Goal: Contribute content: Add original content to the website for others to see

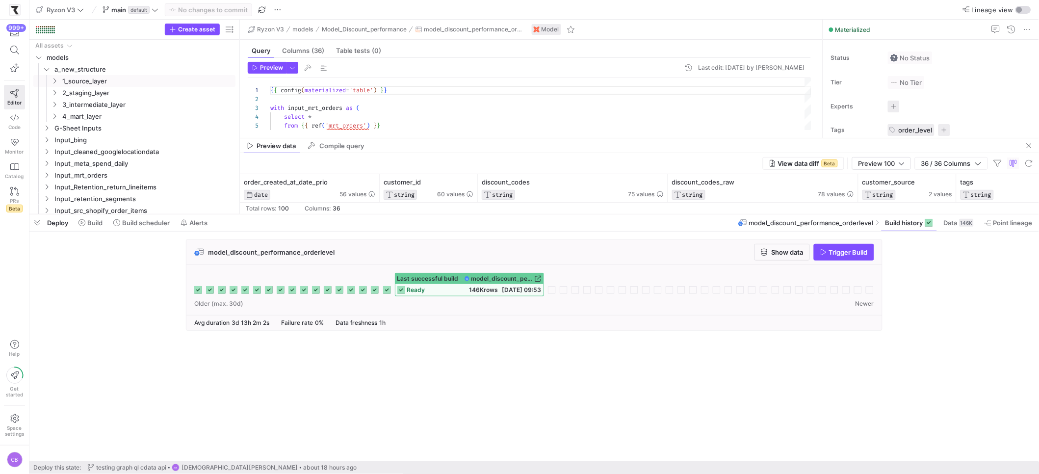
scroll to position [88, 0]
click at [898, 228] on span at bounding box center [908, 223] width 55 height 16
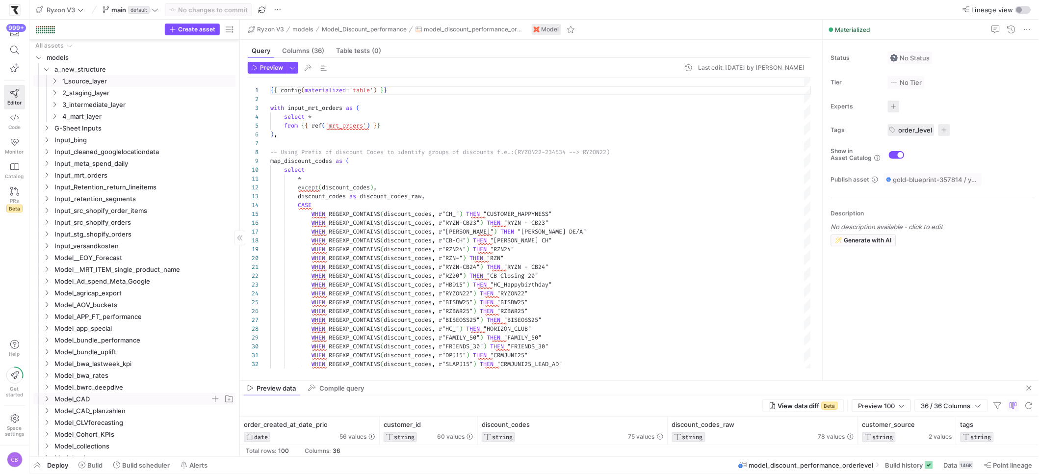
scroll to position [14, 0]
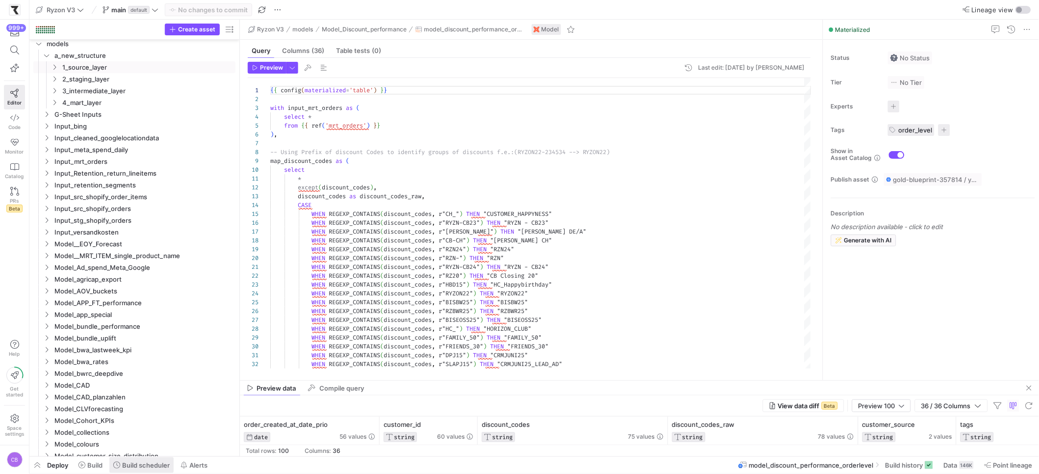
click at [152, 462] on span "Build scheduler" at bounding box center [146, 465] width 48 height 8
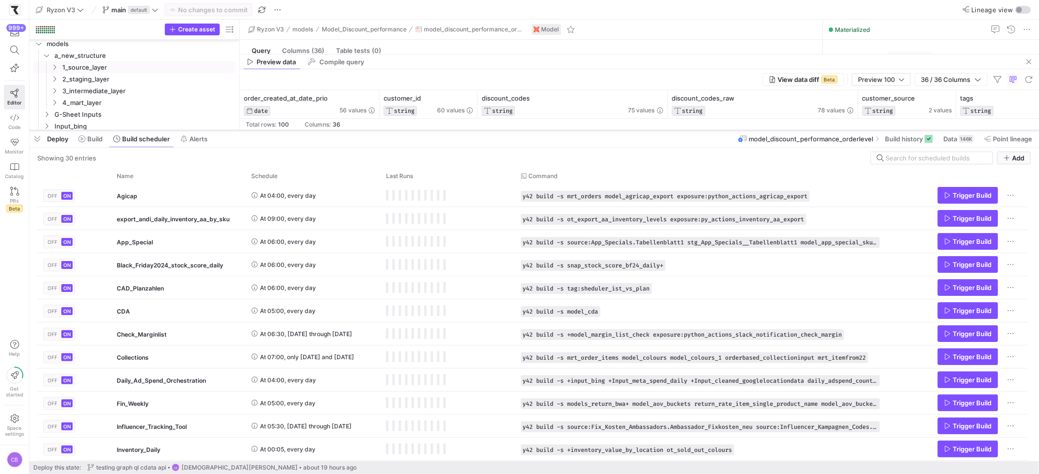
drag, startPoint x: 376, startPoint y: 294, endPoint x: 415, endPoint y: 130, distance: 169.0
click at [415, 130] on div at bounding box center [533, 130] width 1009 height 4
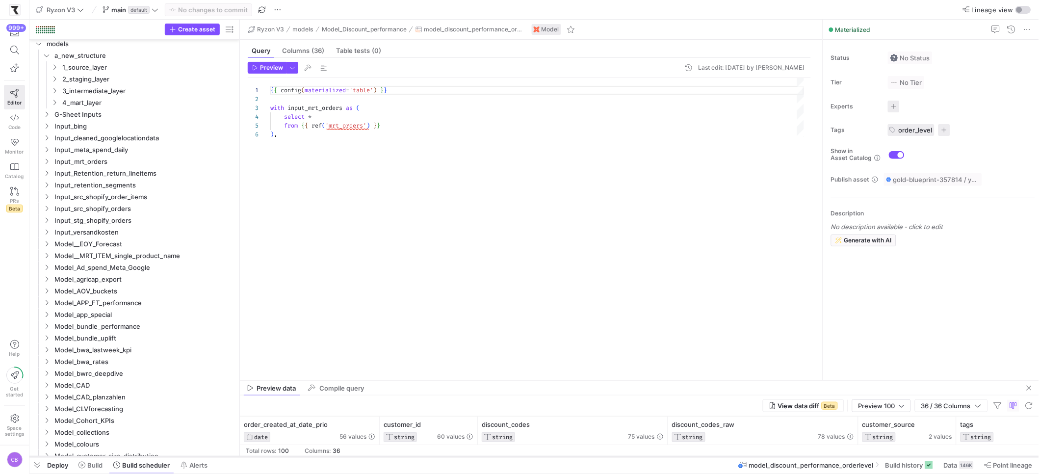
click at [509, 455] on div at bounding box center [533, 457] width 1009 height 4
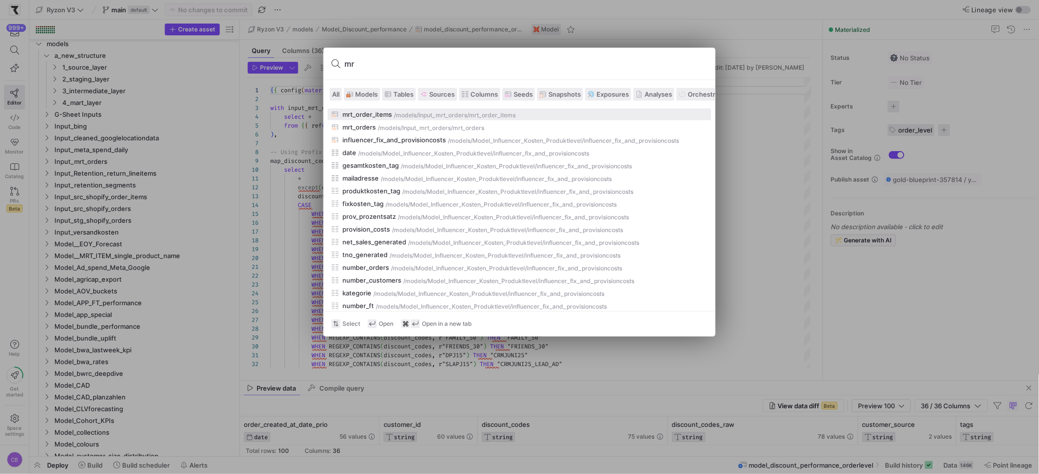
type input "m"
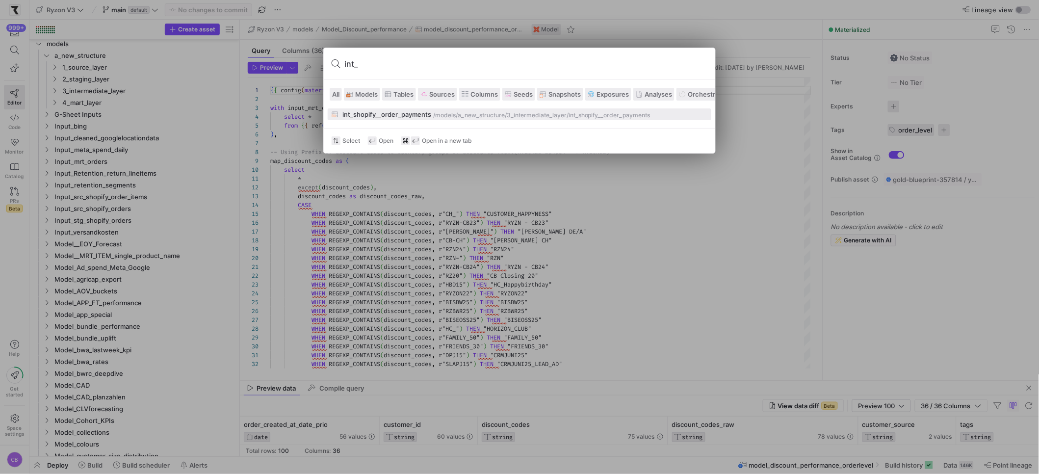
type input "int_"
click at [356, 120] on button "int_shopify__order_payments /models/ a_new_structure/3_intermediate_layer /int_…" at bounding box center [520, 114] width 384 height 12
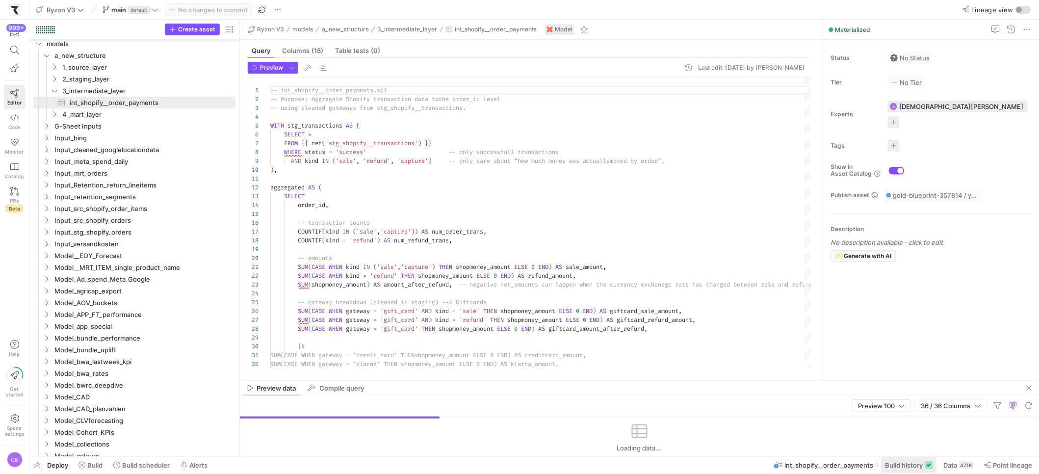
click at [897, 462] on span "Build history" at bounding box center [904, 465] width 38 height 8
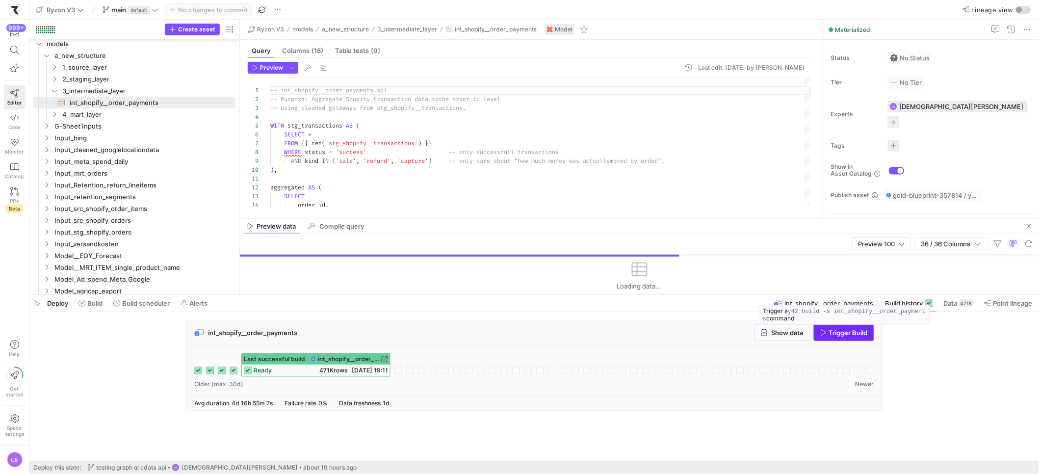
click at [838, 329] on span "Trigger Build" at bounding box center [848, 333] width 39 height 8
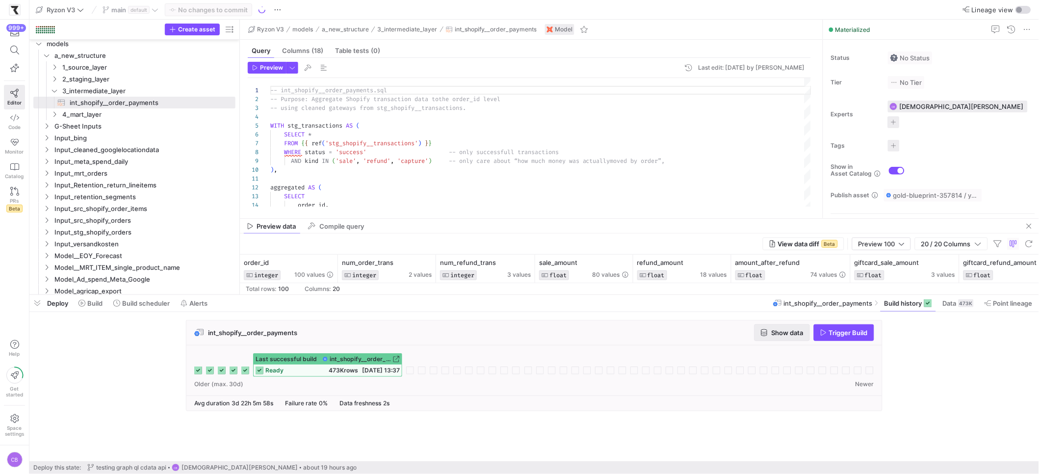
click at [767, 333] on span "Show data" at bounding box center [782, 333] width 43 height 8
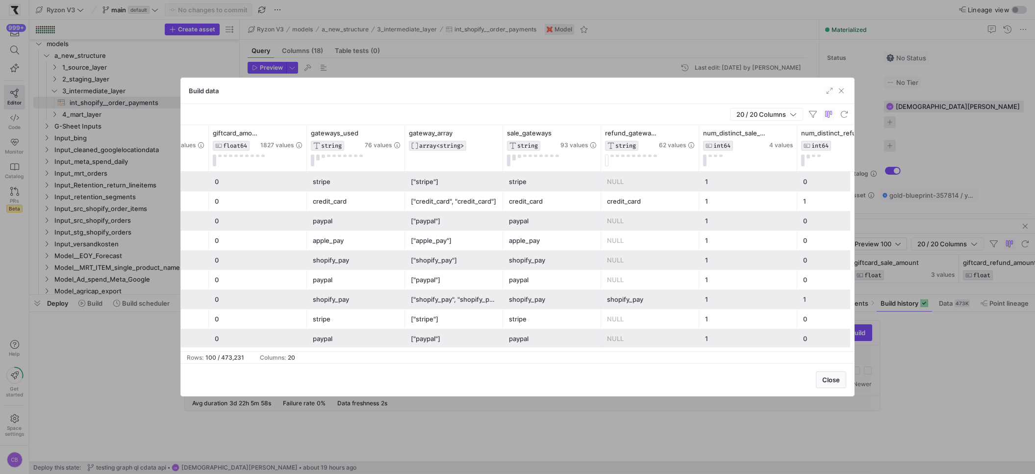
scroll to position [0, 1332]
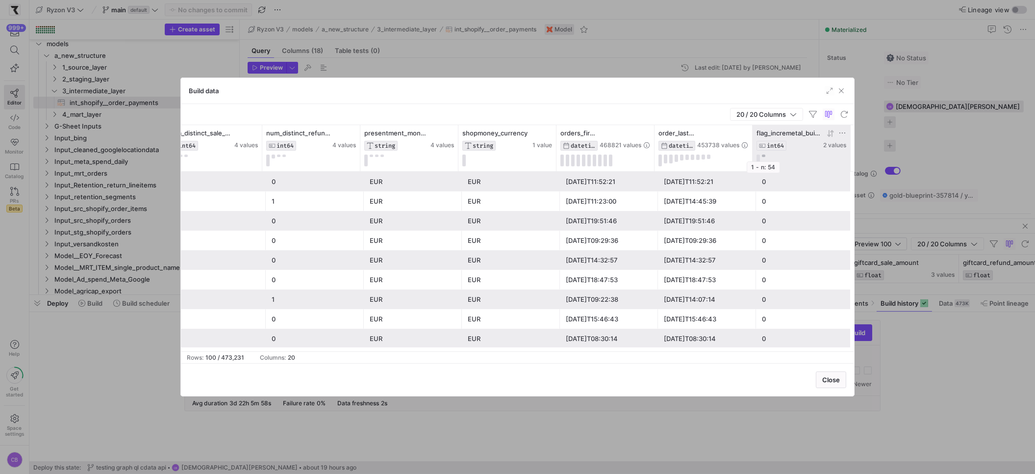
click at [763, 155] on button at bounding box center [763, 155] width 3 height 2
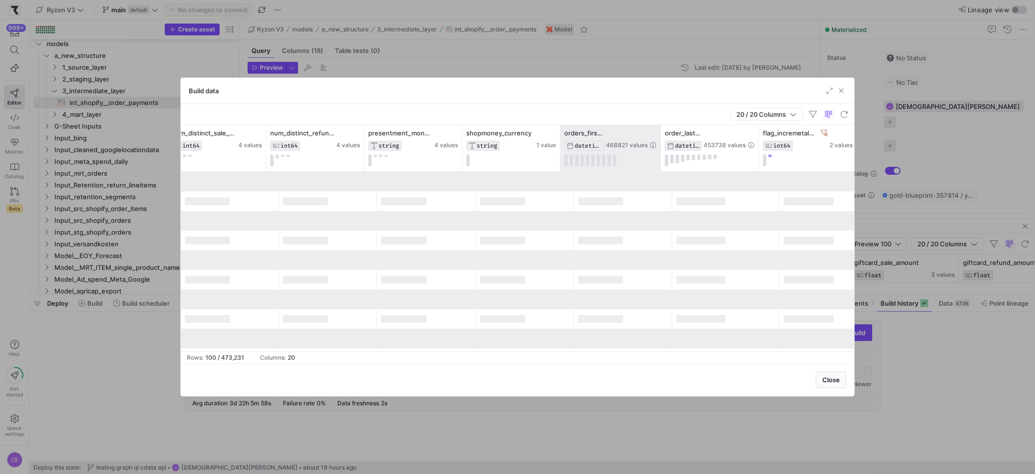
drag, startPoint x: 657, startPoint y: 156, endPoint x: 725, endPoint y: 163, distance: 68.0
click at [663, 163] on div at bounding box center [661, 148] width 4 height 46
drag, startPoint x: 821, startPoint y: 155, endPoint x: 920, endPoint y: 155, distance: 99.1
click at [920, 155] on div "Build data 20 / 20 Columns Drag here to set row groups Drag here to set column …" at bounding box center [517, 237] width 1035 height 474
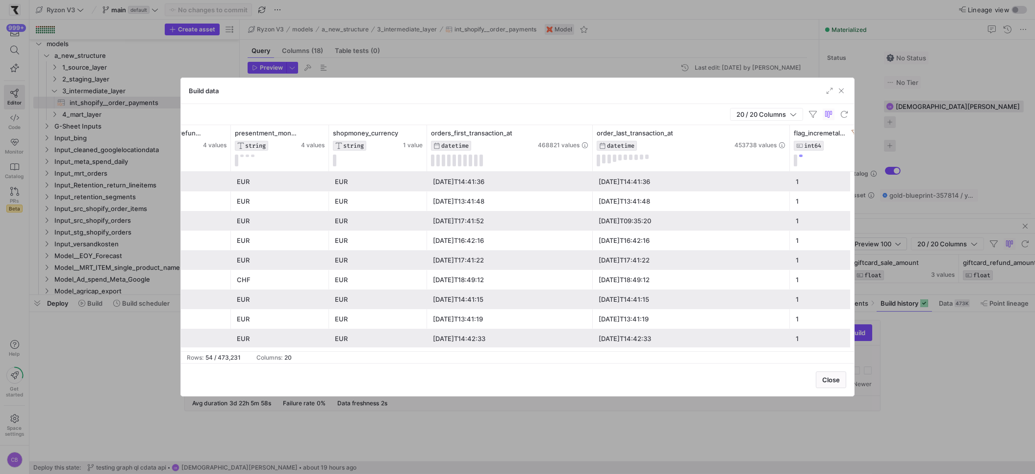
scroll to position [0, 0]
click at [650, 257] on div "[DATE]T18:40:25" at bounding box center [691, 258] width 185 height 19
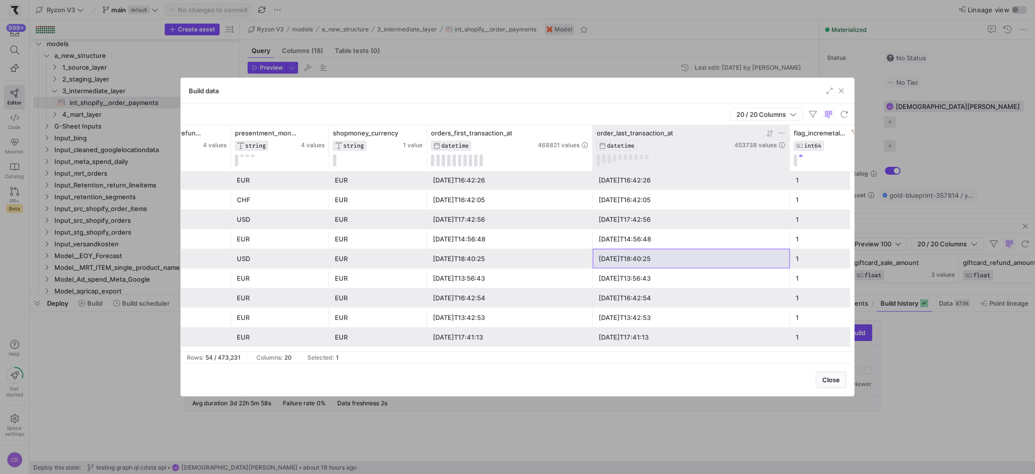
click at [769, 138] on div "453738 values" at bounding box center [760, 139] width 51 height 20
click at [770, 135] on icon at bounding box center [768, 133] width 3 height 7
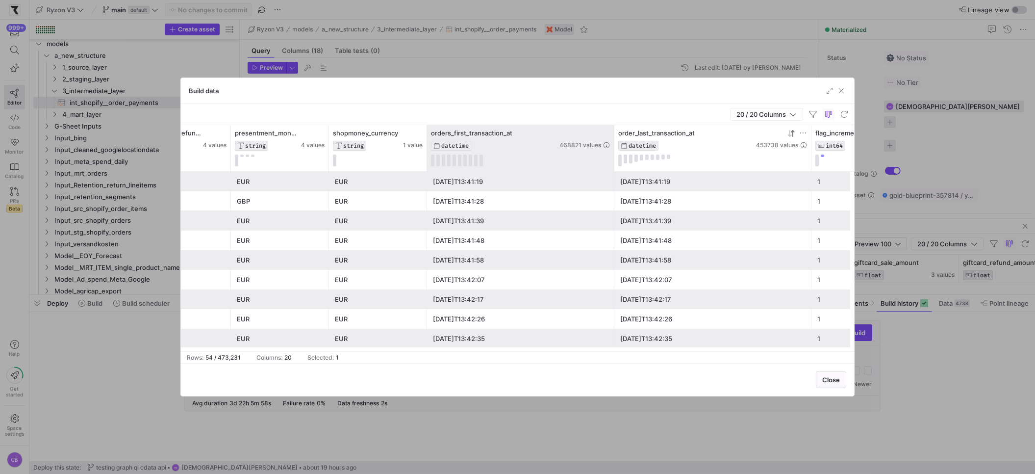
drag, startPoint x: 590, startPoint y: 131, endPoint x: 613, endPoint y: 133, distance: 22.1
click at [613, 133] on div at bounding box center [614, 148] width 4 height 46
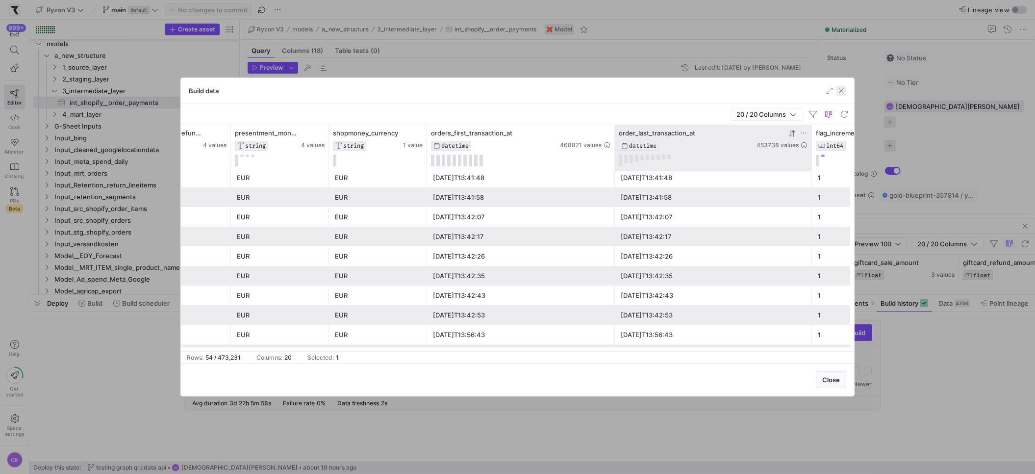
click at [842, 92] on span "button" at bounding box center [842, 91] width 10 height 10
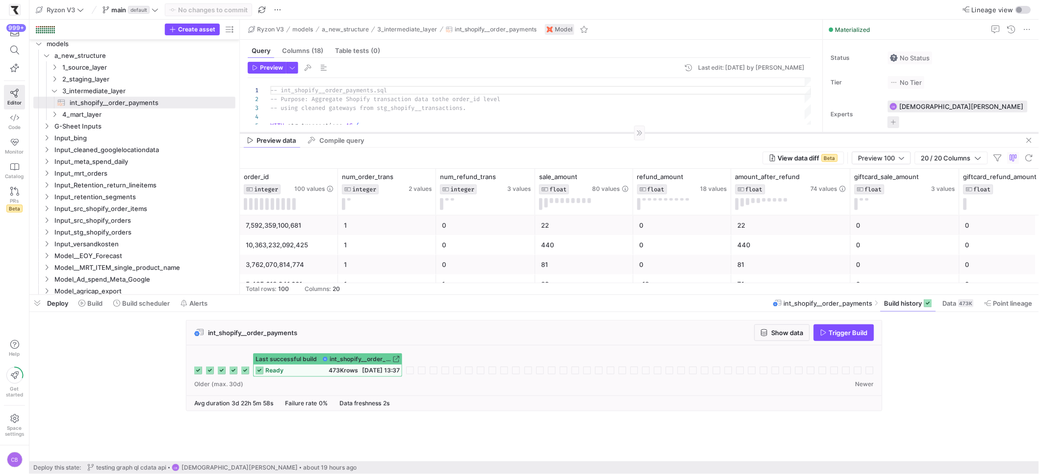
drag, startPoint x: 392, startPoint y: 218, endPoint x: 395, endPoint y: 132, distance: 85.9
click at [395, 132] on div at bounding box center [639, 132] width 799 height 0
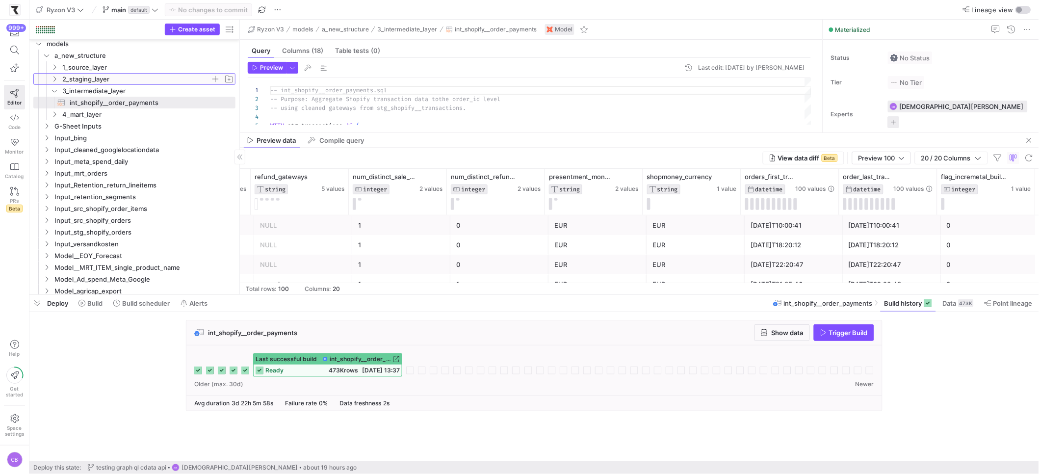
click at [92, 74] on span "2_staging_layer" at bounding box center [136, 79] width 148 height 11
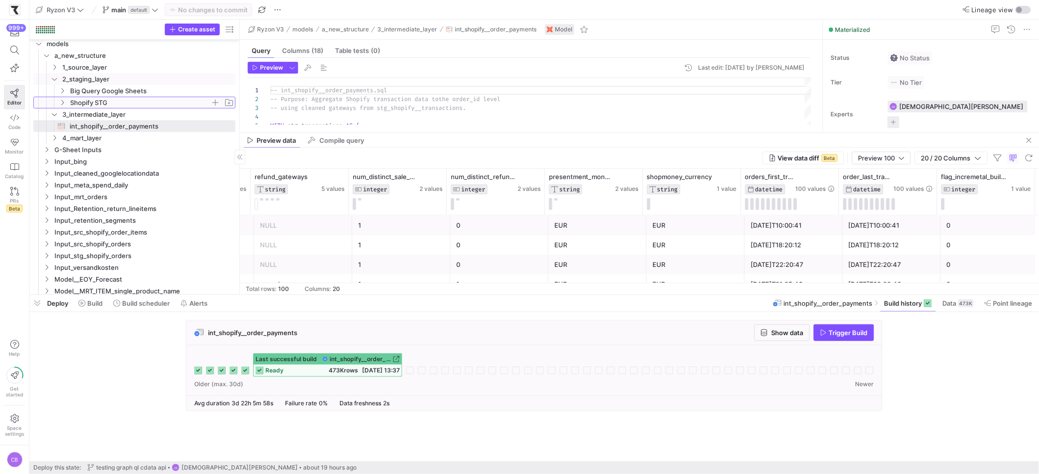
click at [108, 102] on span "Shopify STG" at bounding box center [140, 102] width 140 height 11
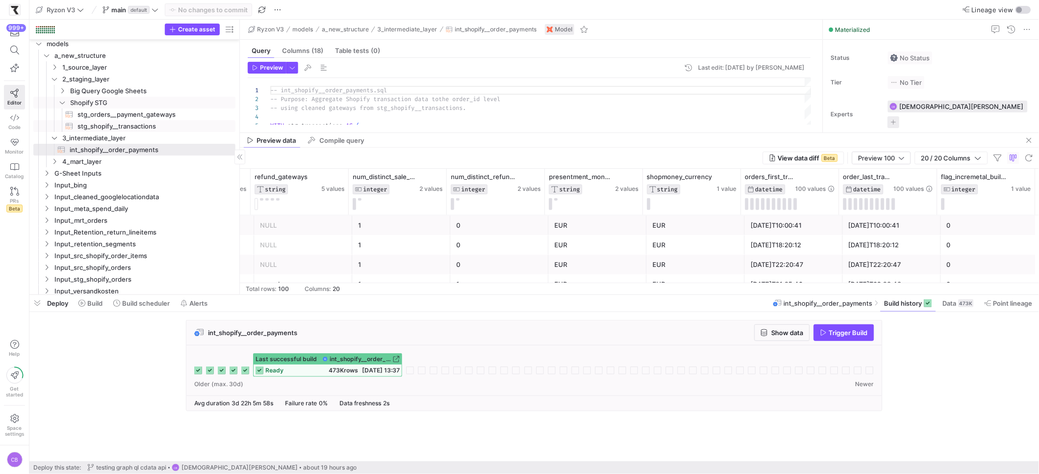
click at [119, 125] on span "stg_shopify__transactions​​​​​​​​​​" at bounding box center [150, 126] width 147 height 11
type textarea "-- Shopify Transactions Staging Model -- Purpose: Standardize and enrich raw tr…"
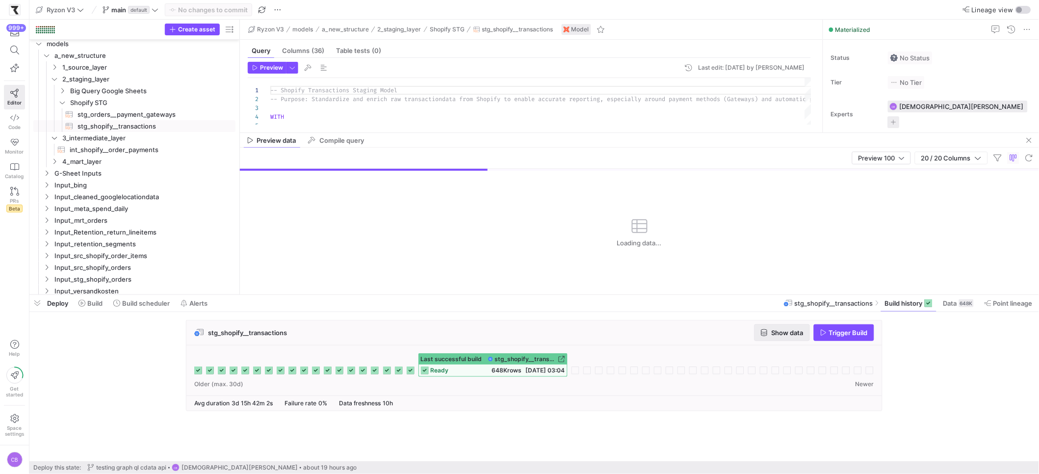
click at [793, 338] on span "button" at bounding box center [782, 333] width 54 height 16
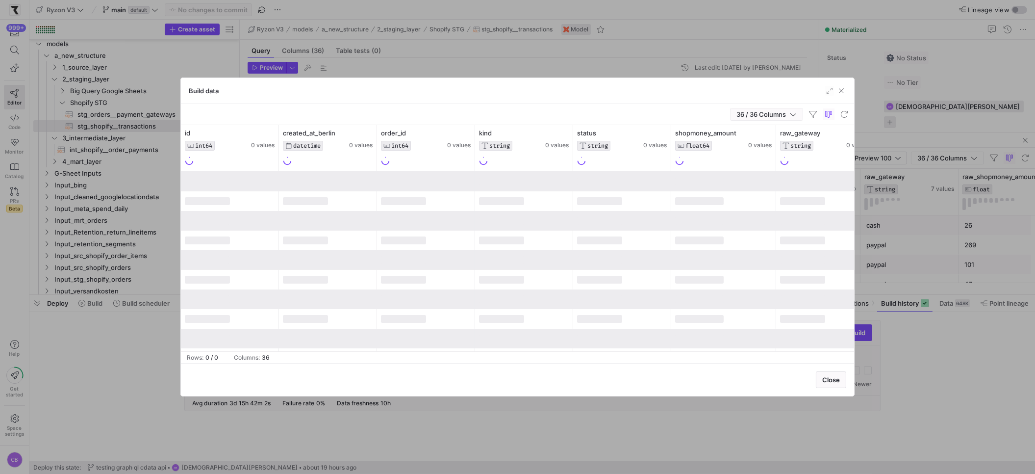
click at [798, 116] on span "button" at bounding box center [767, 114] width 72 height 12
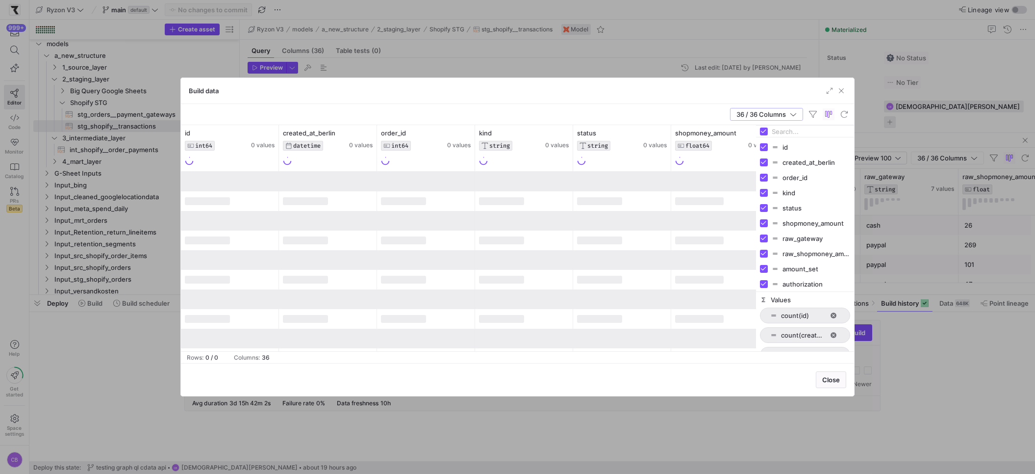
click at [799, 133] on input "Filter Columns Input" at bounding box center [811, 132] width 78 height 20
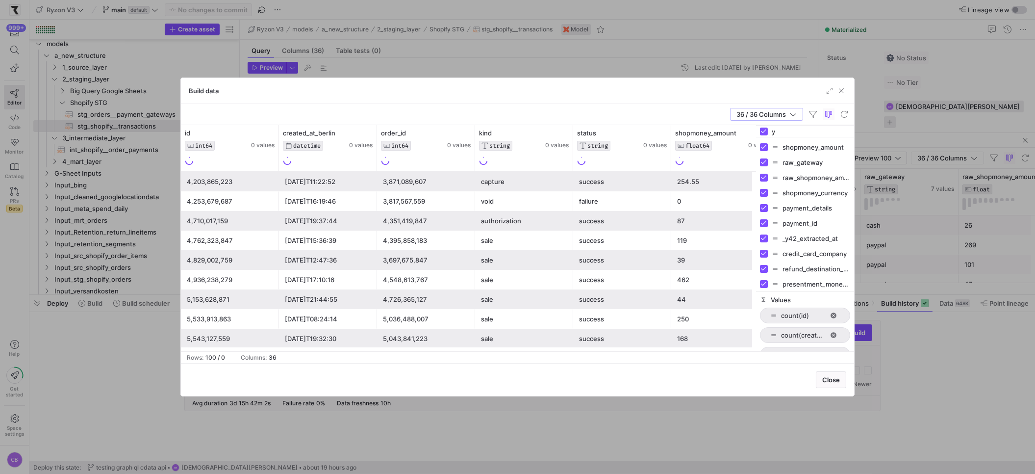
type input "y"
click at [707, 103] on div "Build data" at bounding box center [517, 91] width 673 height 26
click at [841, 92] on span "button" at bounding box center [842, 91] width 10 height 10
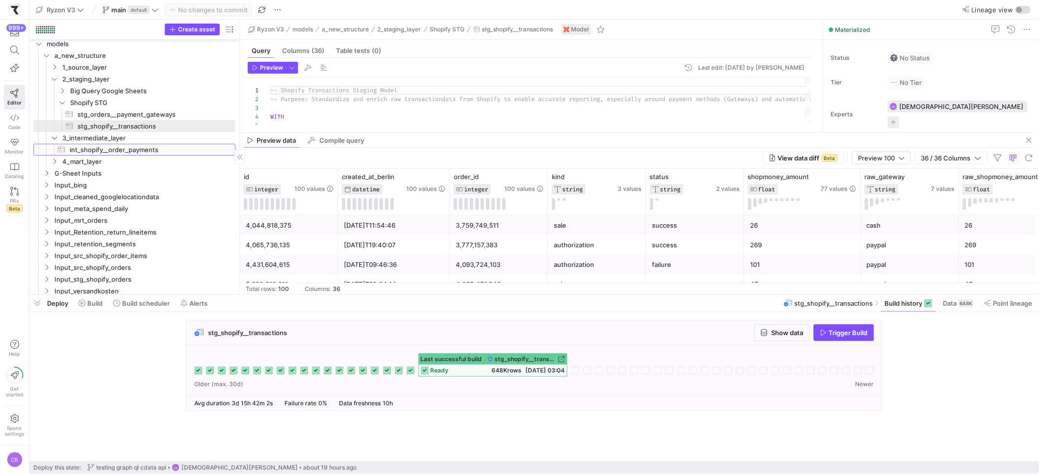
click at [99, 151] on span "int_shopify__order_payments​​​​​​​​​​" at bounding box center [147, 149] width 154 height 11
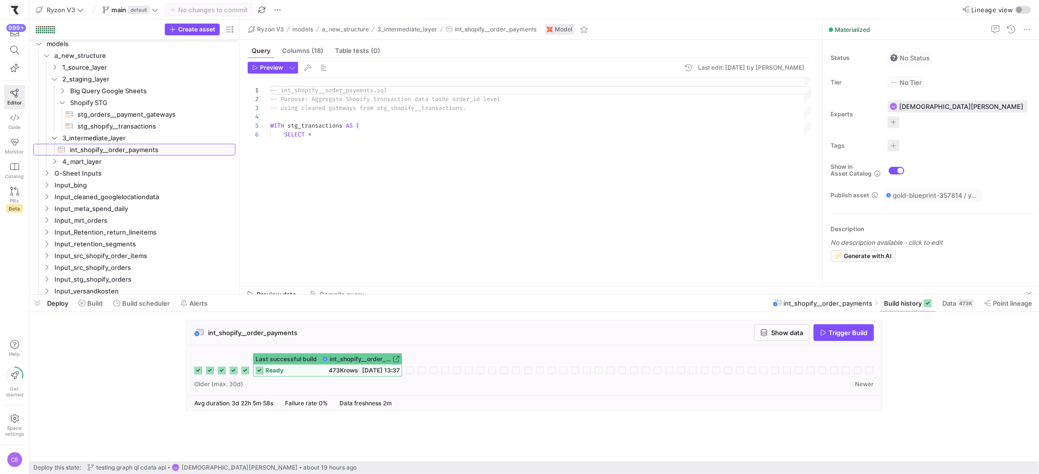
drag, startPoint x: 442, startPoint y: 133, endPoint x: 476, endPoint y: 287, distance: 157.7
click at [476, 287] on as-split "Ryzon V3 models a_new_structure 3_intermediate_layer int_shopify__order_payment…" at bounding box center [639, 157] width 799 height 275
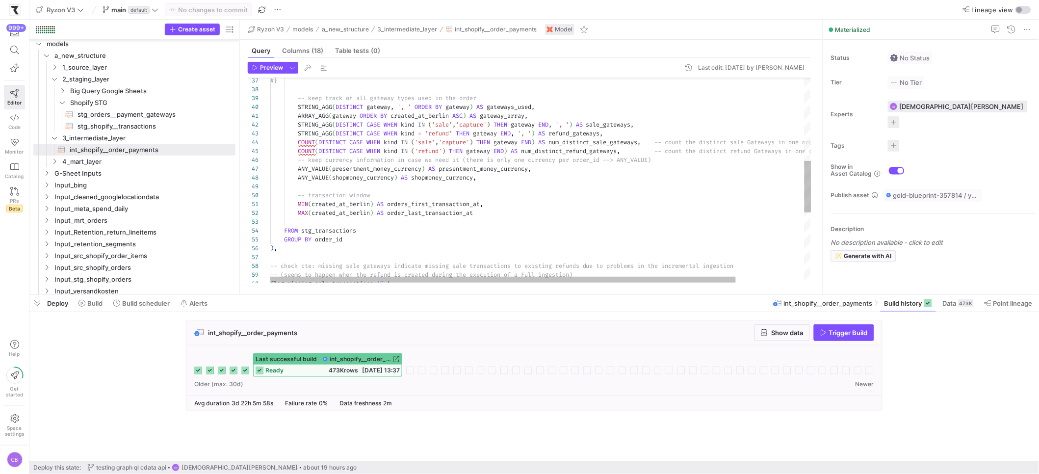
click at [479, 214] on div "#} -- keep track of all gateway types used in the ord er STRING_AGG ( DISTINCT …" at bounding box center [580, 154] width 620 height 808
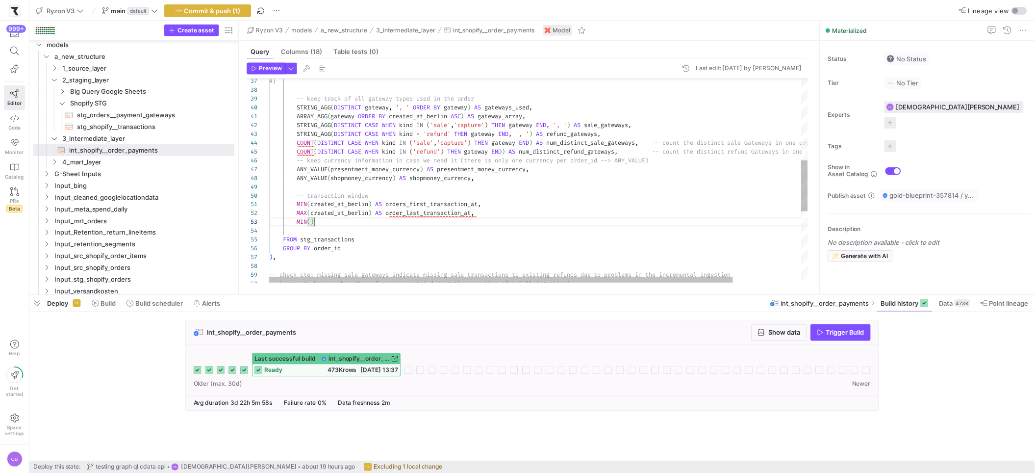
scroll to position [17, 42]
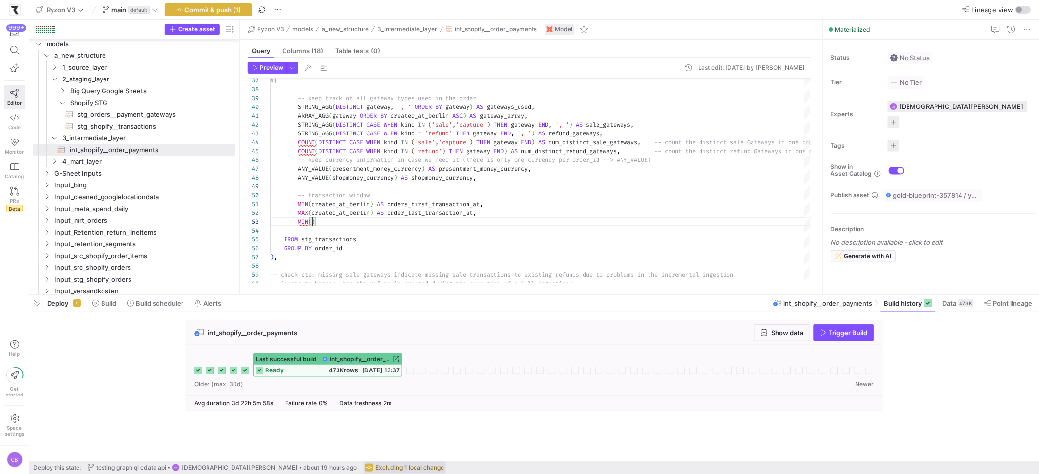
type textarea "MIN(created_at_berlin) AS orders_first_transaction_at, MAX(created_at_berlin) A…"
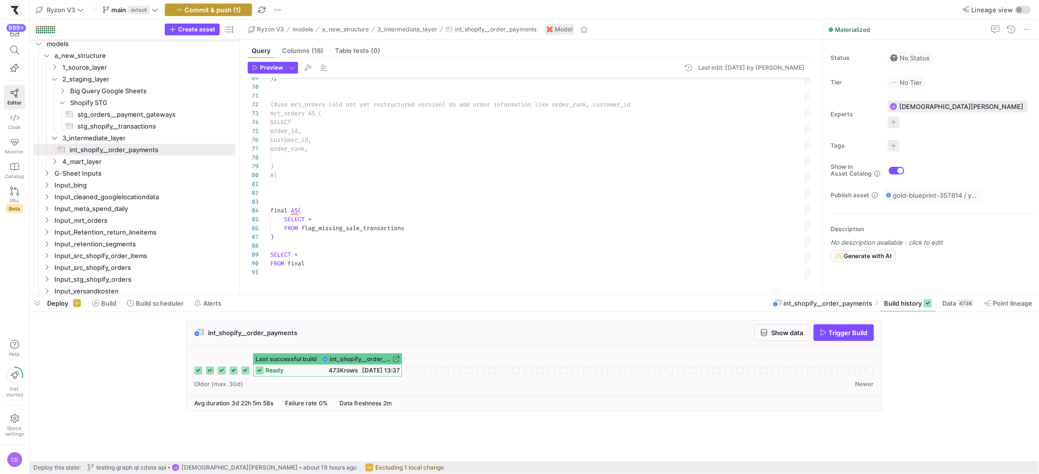
click at [212, 12] on span "Commit & push (1)" at bounding box center [213, 10] width 56 height 8
click at [198, 9] on span "Commit & push (1)" at bounding box center [213, 10] width 56 height 8
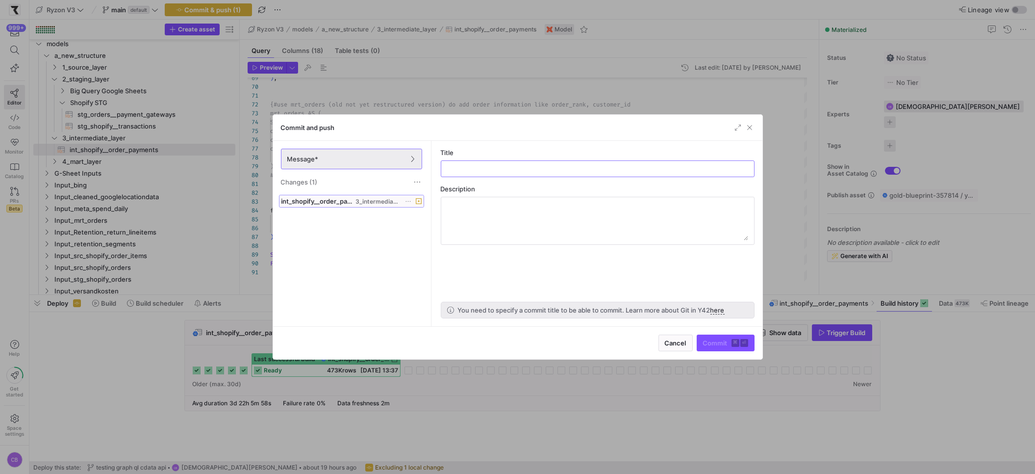
click at [400, 197] on span at bounding box center [352, 201] width 144 height 12
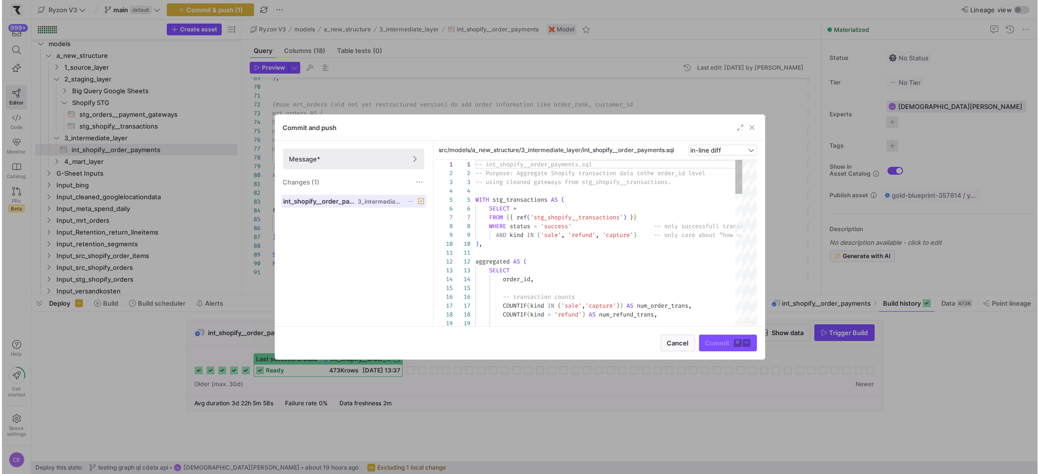
scroll to position [88, 0]
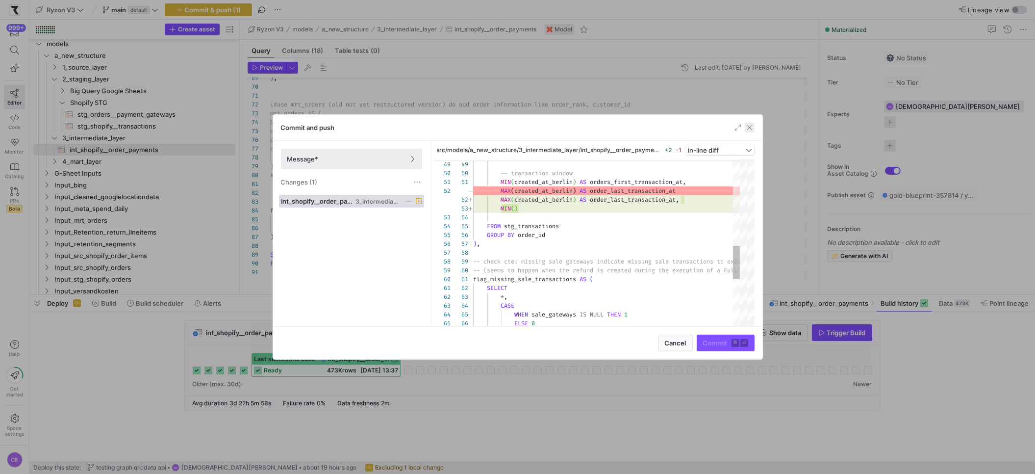
click at [751, 131] on span "button" at bounding box center [750, 128] width 10 height 10
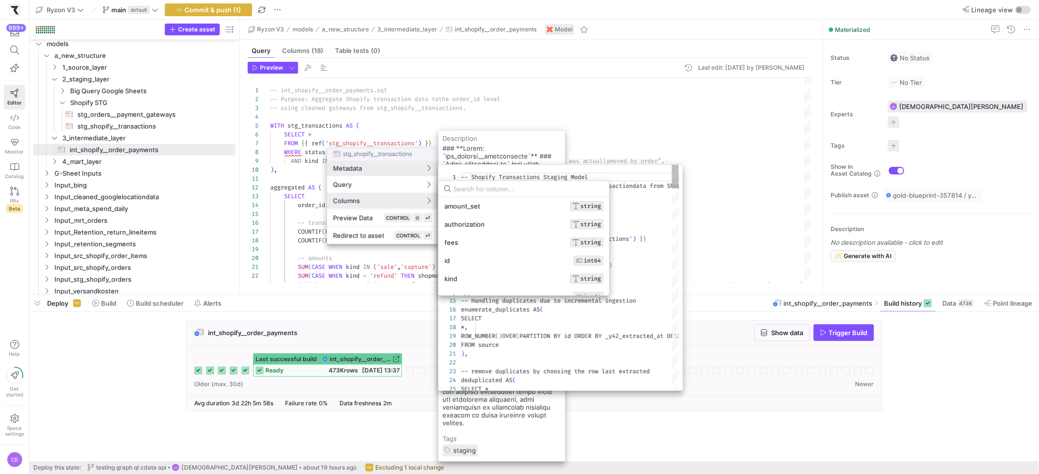
scroll to position [0, 0]
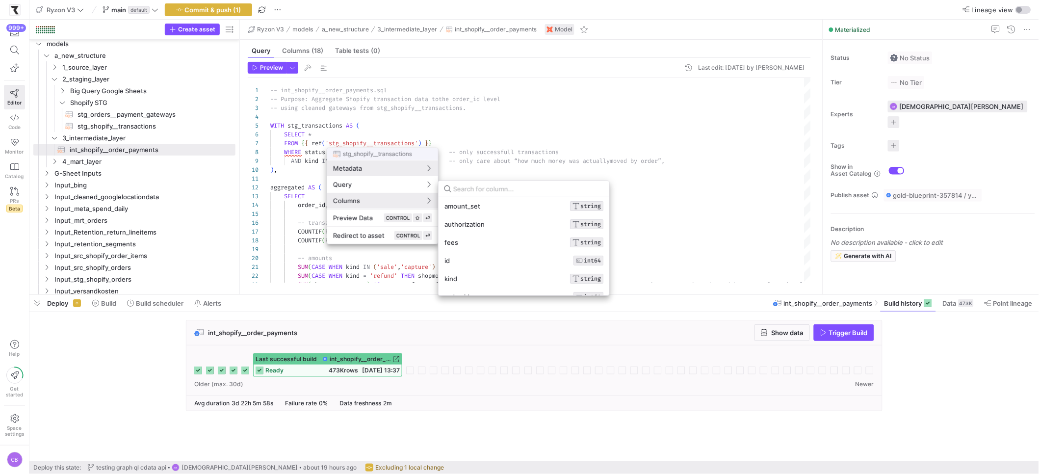
click at [492, 191] on input at bounding box center [528, 189] width 150 height 8
type input "y"
click at [491, 229] on div "payment_details STRING payment_id STRING _y42_extracted_at TIMESTAMP shopmoney_…" at bounding box center [523, 246] width 171 height 127
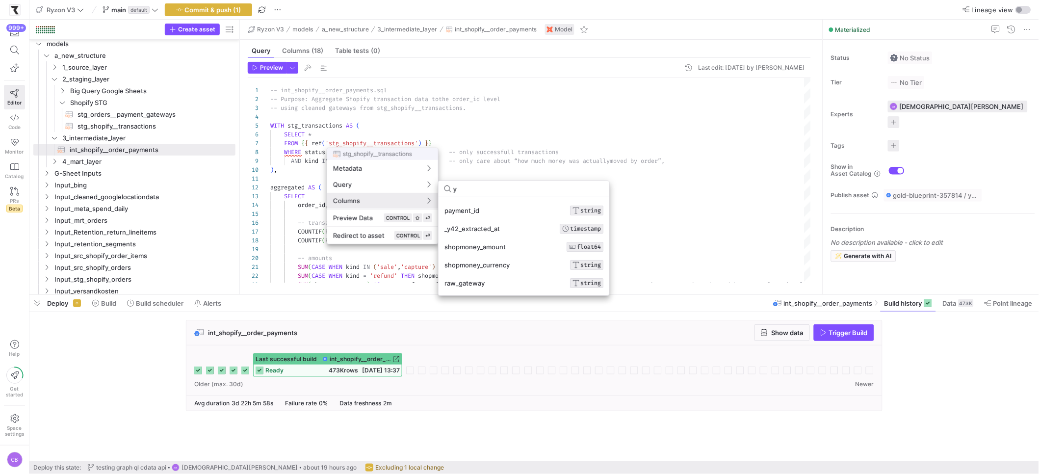
click at [666, 201] on div at bounding box center [519, 237] width 1039 height 474
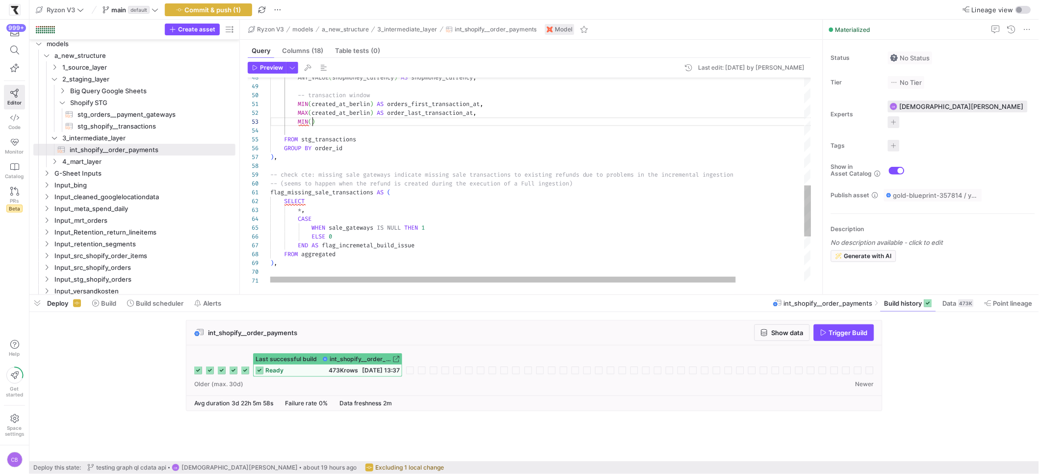
click at [311, 123] on div "-- transaction window MIN ( created_at_berlin ) AS orders_first_transaction_at …" at bounding box center [580, 58] width 620 height 817
click at [393, 124] on div "-- transaction window MIN ( created_at_berlin ) AS orders_first_transaction_at …" at bounding box center [580, 58] width 620 height 817
click at [398, 124] on div "-- transaction window MIN ( created_at_berlin ) AS orders_first_transaction_at …" at bounding box center [580, 58] width 620 height 817
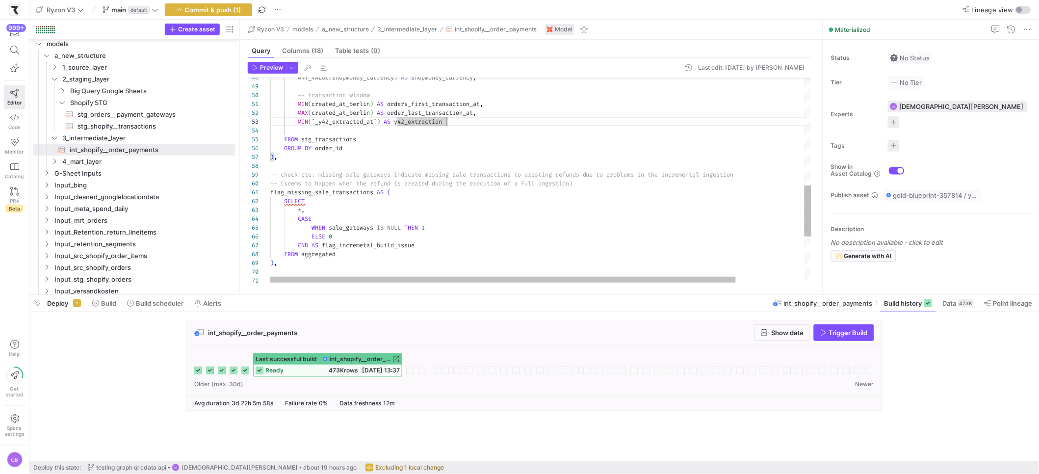
click at [460, 123] on div "-- transaction window MIN ( created_at_berlin ) AS orders_first_transaction_at …" at bounding box center [580, 58] width 620 height 817
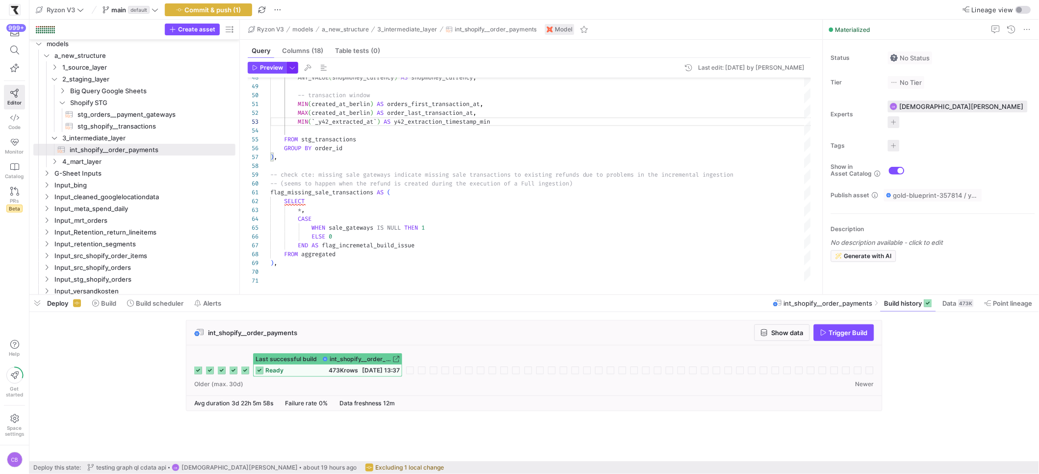
type textarea "MIN(created_at_berlin) AS orders_first_transaction_at, MAX(created_at_berlin) A…"
click at [297, 70] on button "button" at bounding box center [292, 68] width 12 height 12
click at [240, 130] on p "Full Preview" at bounding box center [228, 127] width 85 height 8
click at [182, 130] on input "Full Preview Slower but complete preview" at bounding box center [179, 132] width 8 height 8
radio input "true"
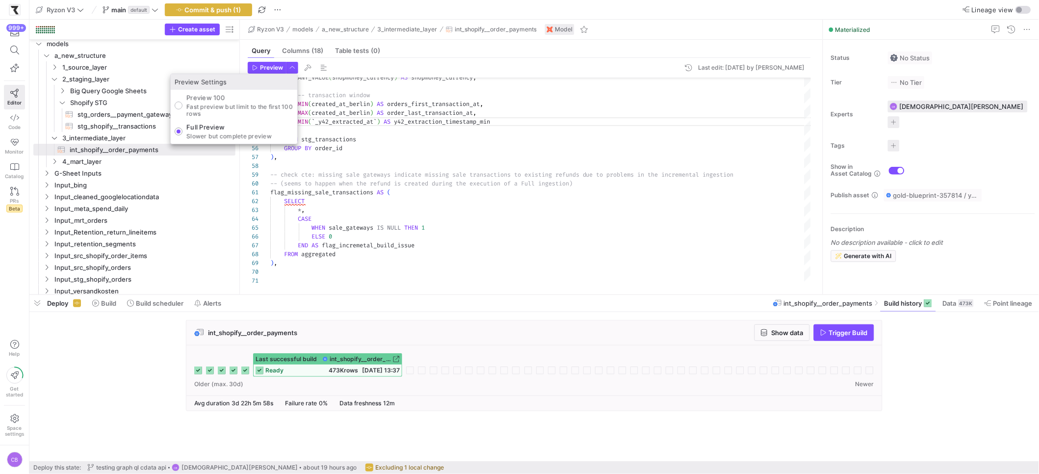
click at [265, 69] on div at bounding box center [519, 237] width 1039 height 474
click at [265, 69] on span "Preview" at bounding box center [271, 67] width 23 height 7
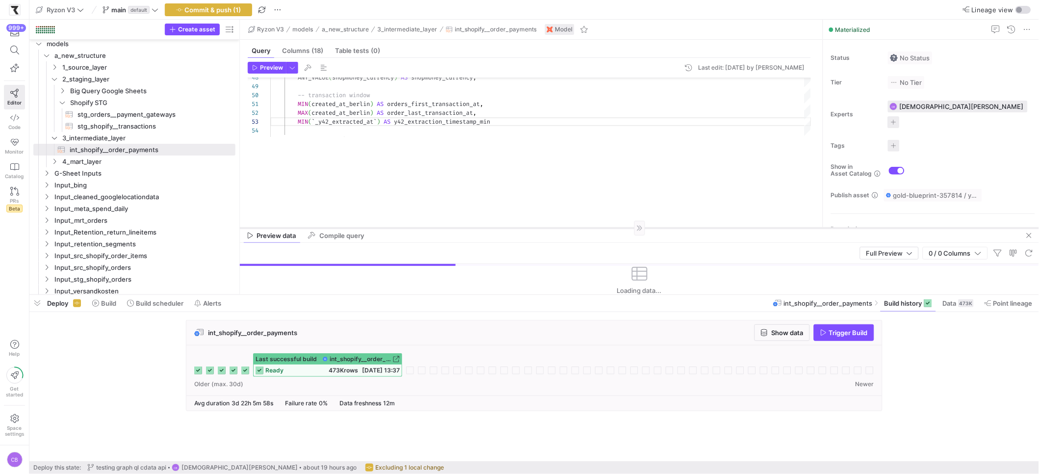
drag, startPoint x: 572, startPoint y: 121, endPoint x: 589, endPoint y: 227, distance: 106.8
click at [589, 228] on div at bounding box center [639, 228] width 799 height 0
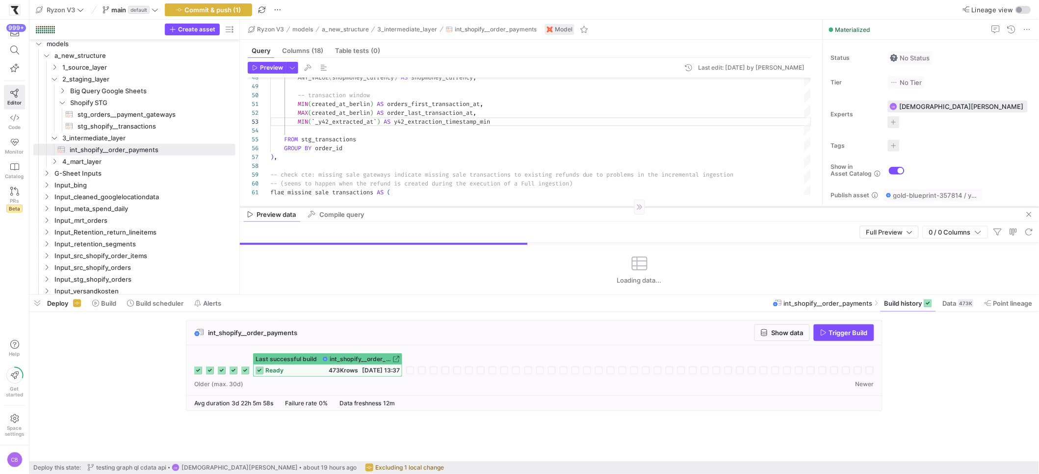
drag, startPoint x: 588, startPoint y: 227, endPoint x: 591, endPoint y: 196, distance: 31.5
click at [591, 206] on div at bounding box center [639, 206] width 799 height 0
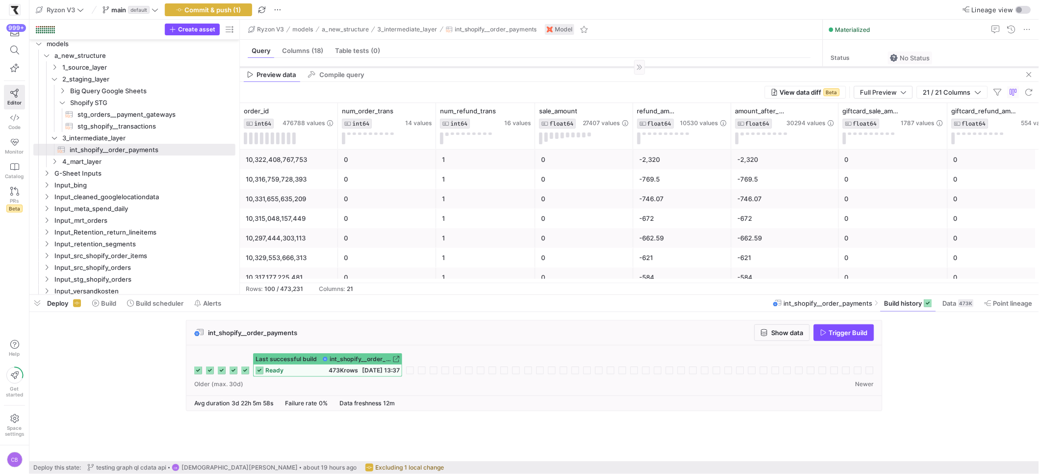
drag, startPoint x: 538, startPoint y: 197, endPoint x: 523, endPoint y: 67, distance: 130.3
click at [523, 67] on div at bounding box center [639, 67] width 799 height 0
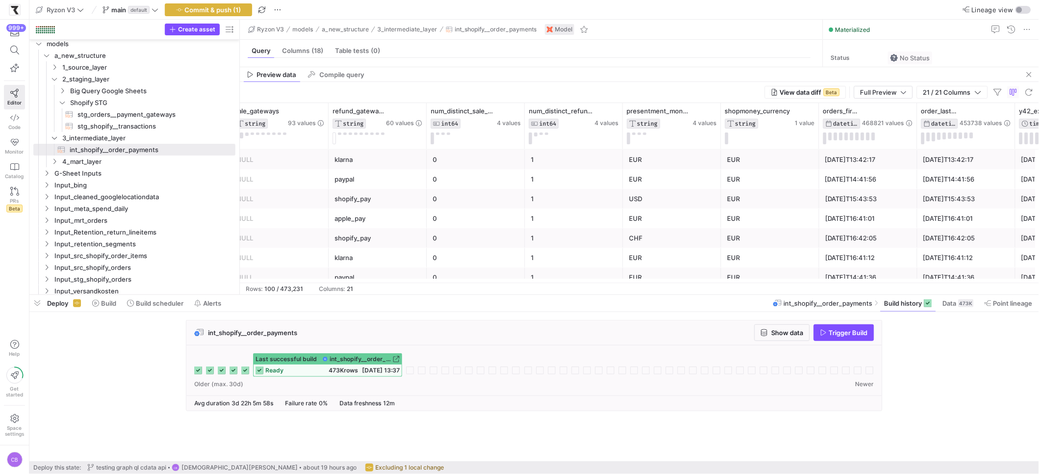
scroll to position [0, 1340]
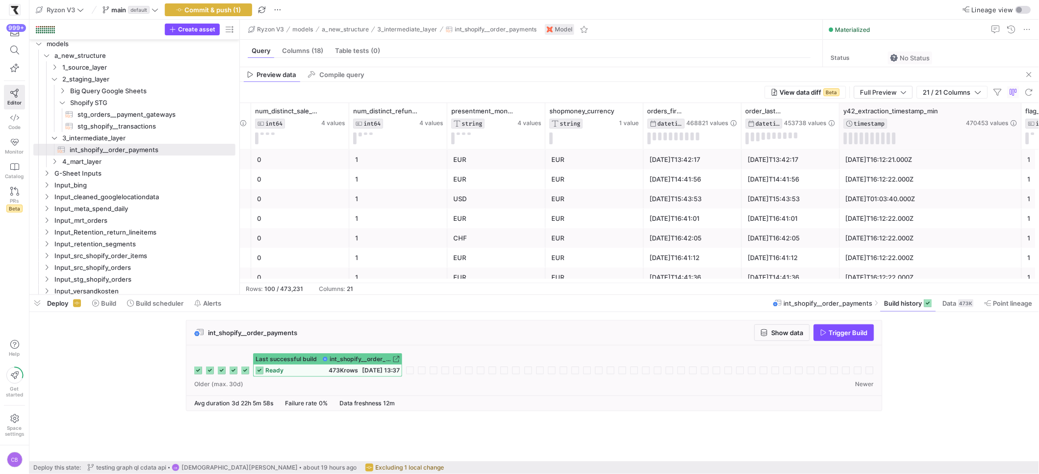
drag, startPoint x: 935, startPoint y: 142, endPoint x: 1024, endPoint y: 145, distance: 88.8
click at [1023, 145] on div at bounding box center [1021, 126] width 4 height 46
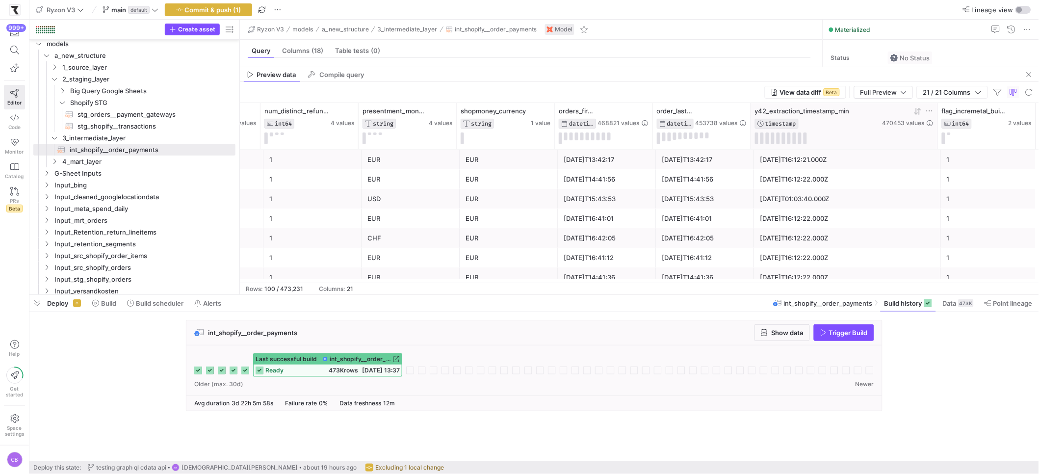
click at [921, 114] on icon at bounding box center [918, 111] width 8 height 8
click at [916, 113] on icon at bounding box center [915, 111] width 3 height 7
click at [950, 133] on button at bounding box center [948, 133] width 3 height 2
click at [918, 110] on icon at bounding box center [918, 111] width 3 height 7
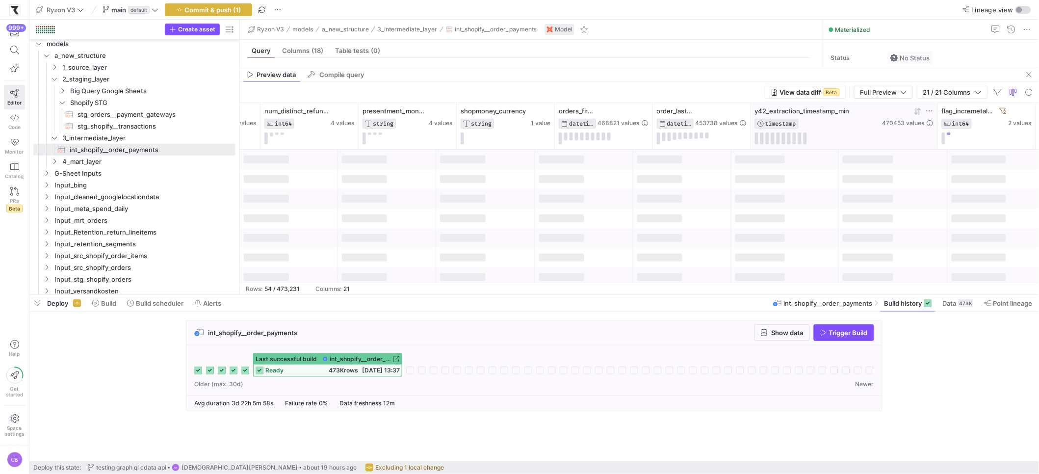
click at [919, 112] on icon at bounding box center [918, 111] width 8 height 8
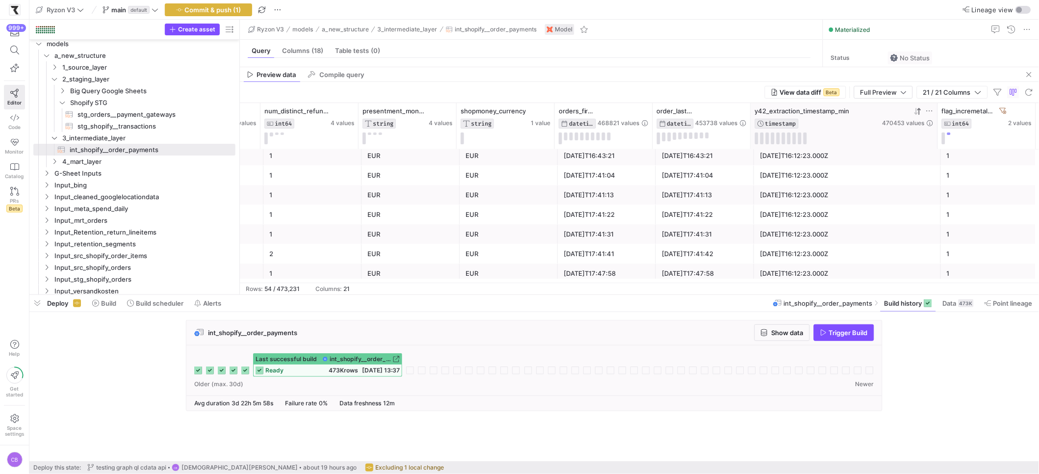
scroll to position [879, 0]
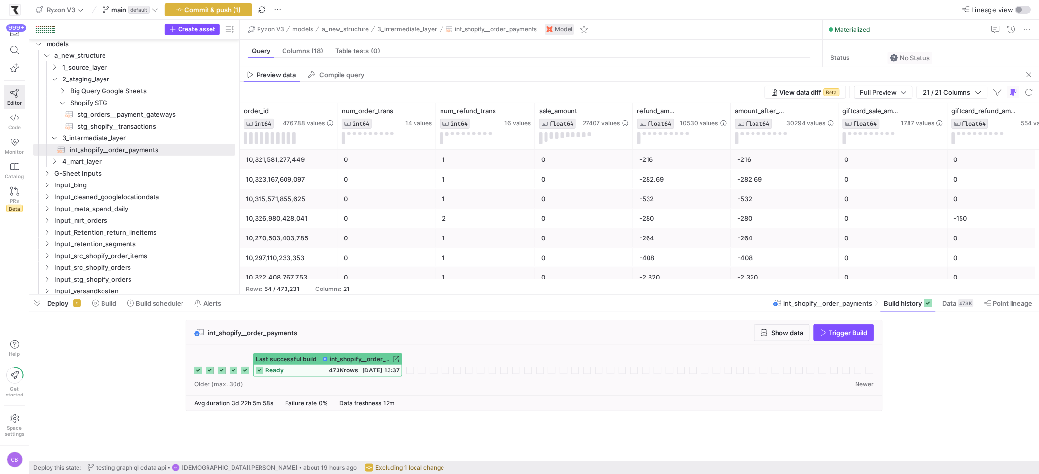
click at [715, 245] on div "-264" at bounding box center [682, 238] width 86 height 19
click at [723, 226] on div "-280" at bounding box center [682, 218] width 86 height 19
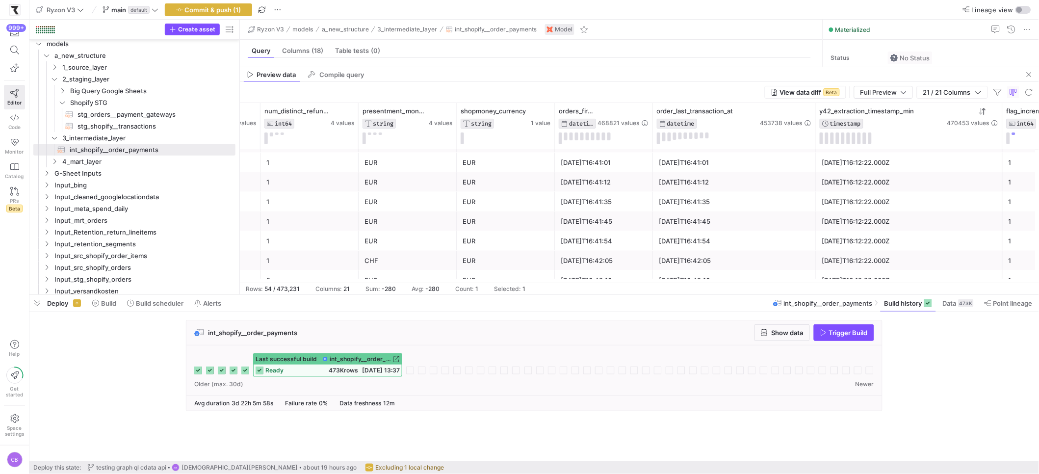
drag, startPoint x: 748, startPoint y: 140, endPoint x: 813, endPoint y: 150, distance: 65.5
click at [813, 150] on div "refund_gateways STRING 60 values num_distinct_sale_gateways INT64 4 values num_…" at bounding box center [639, 193] width 799 height 180
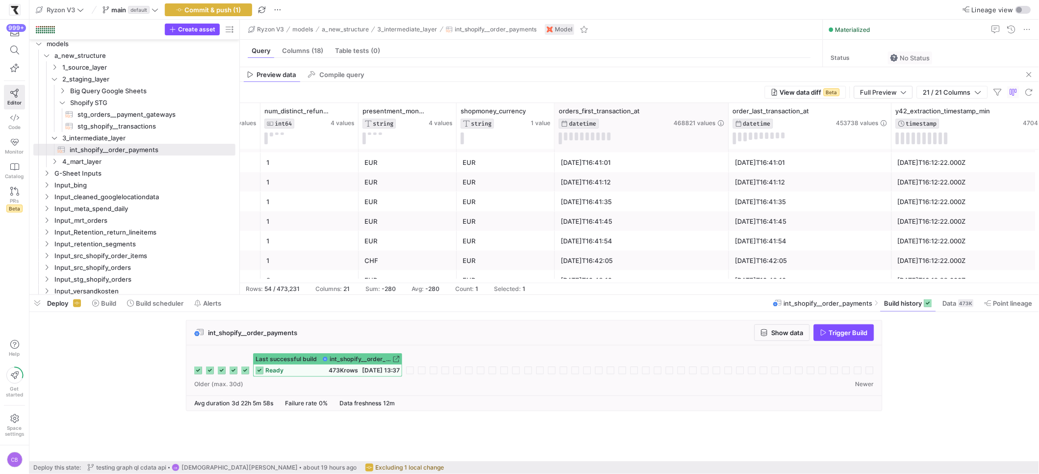
drag, startPoint x: 650, startPoint y: 125, endPoint x: 726, endPoint y: 140, distance: 77.5
click at [726, 140] on div at bounding box center [728, 126] width 4 height 46
click at [706, 115] on icon at bounding box center [706, 111] width 3 height 7
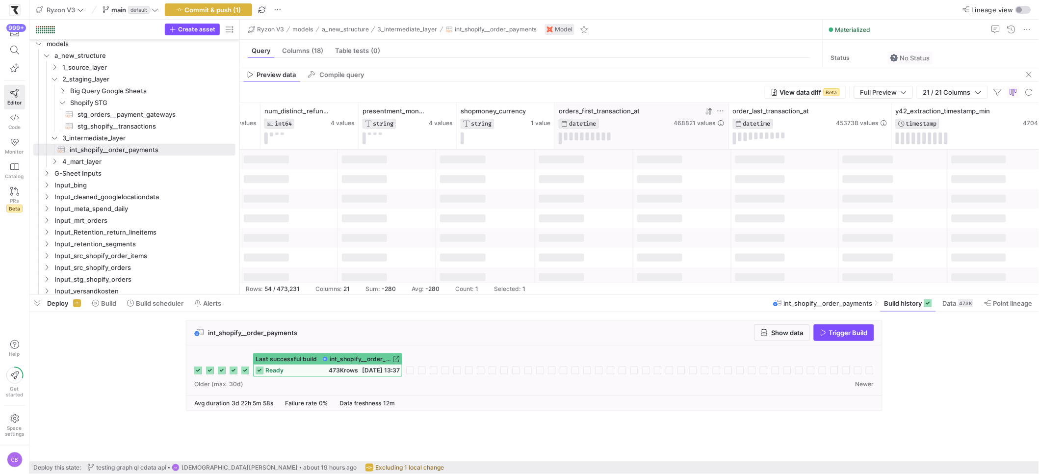
click at [706, 115] on icon at bounding box center [709, 111] width 8 height 8
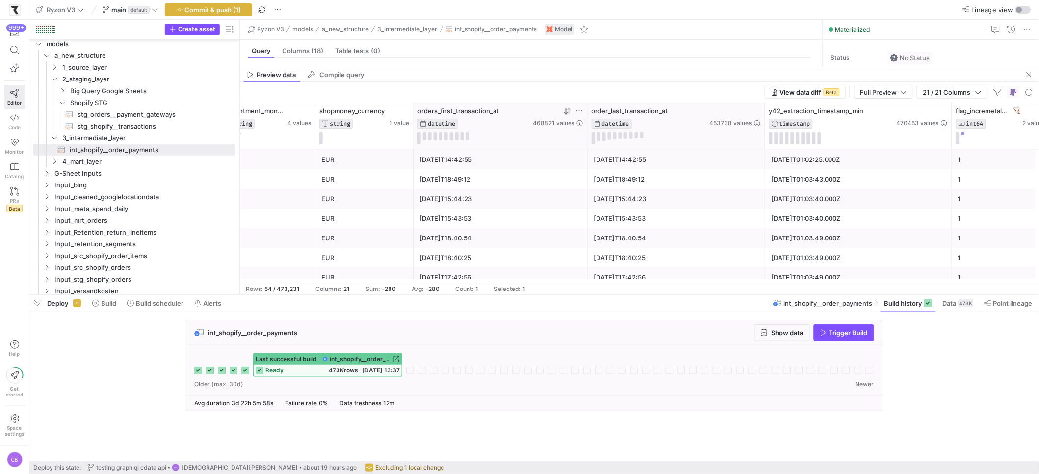
drag, startPoint x: 748, startPoint y: 136, endPoint x: 765, endPoint y: 140, distance: 16.7
click at [765, 140] on div at bounding box center [765, 126] width 4 height 46
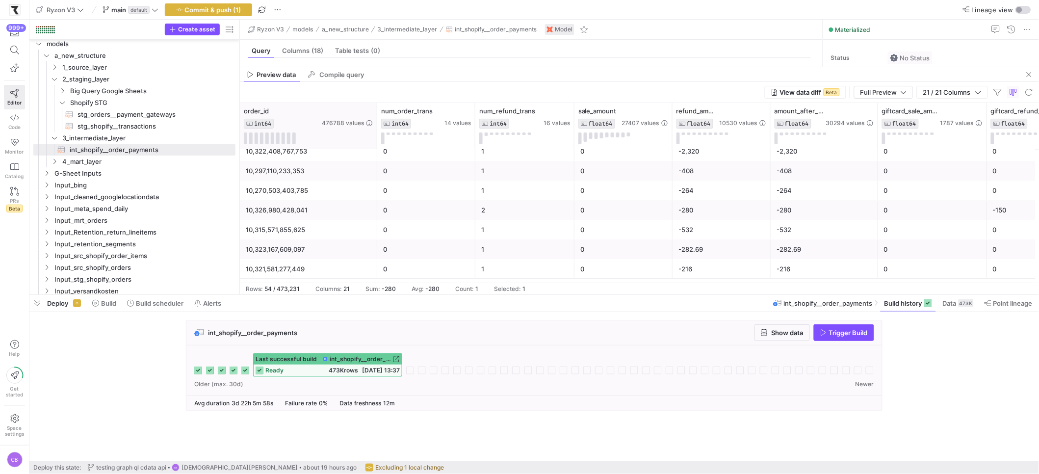
drag, startPoint x: 336, startPoint y: 129, endPoint x: 376, endPoint y: 139, distance: 40.4
click at [376, 139] on div at bounding box center [377, 126] width 4 height 46
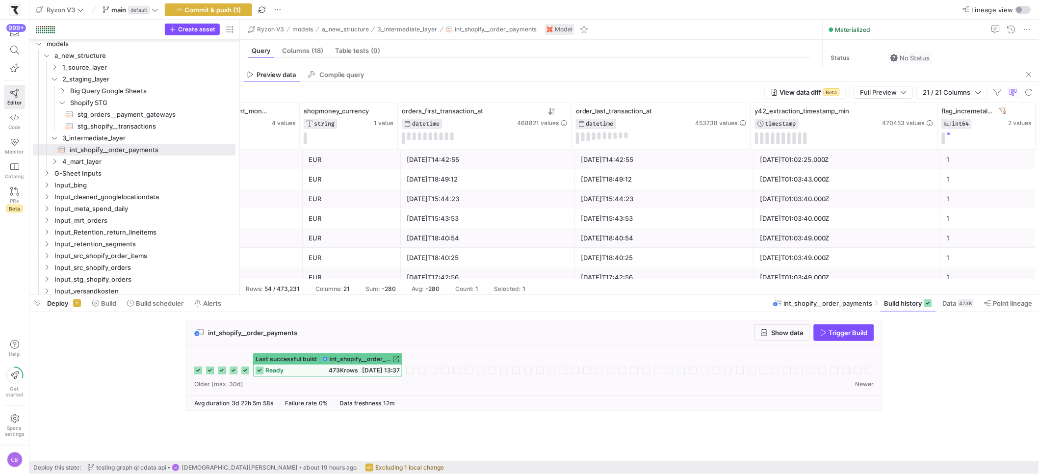
click at [676, 240] on div "[DATE]T18:40:54" at bounding box center [664, 238] width 167 height 19
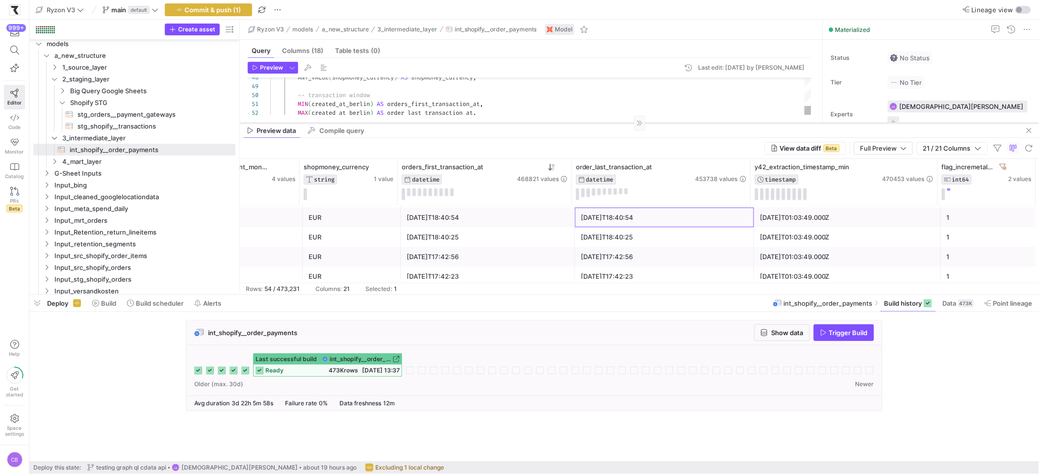
drag, startPoint x: 575, startPoint y: 67, endPoint x: 576, endPoint y: 123, distance: 55.9
click at [576, 123] on div at bounding box center [639, 123] width 799 height 0
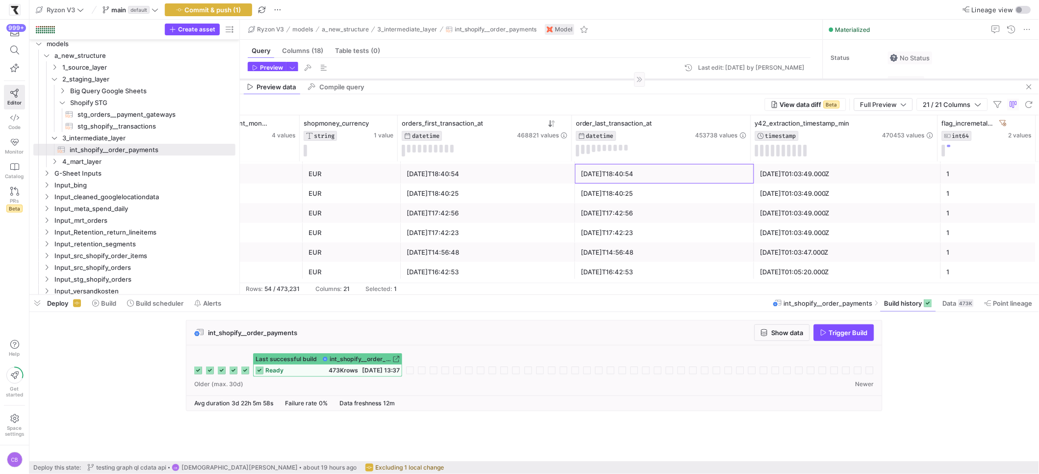
drag, startPoint x: 725, startPoint y: 123, endPoint x: 715, endPoint y: 73, distance: 50.6
click at [715, 79] on div at bounding box center [639, 79] width 799 height 0
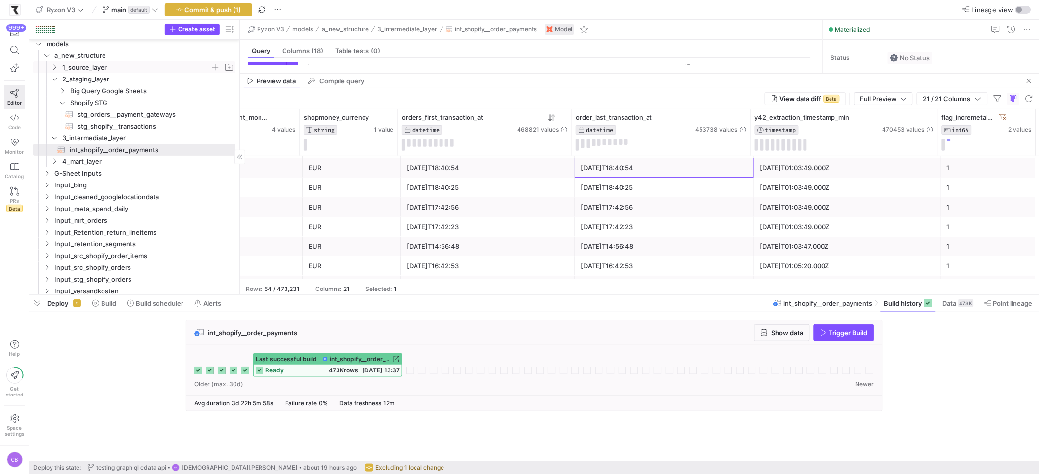
click at [53, 68] on icon "Press SPACE to select this row." at bounding box center [54, 67] width 7 height 6
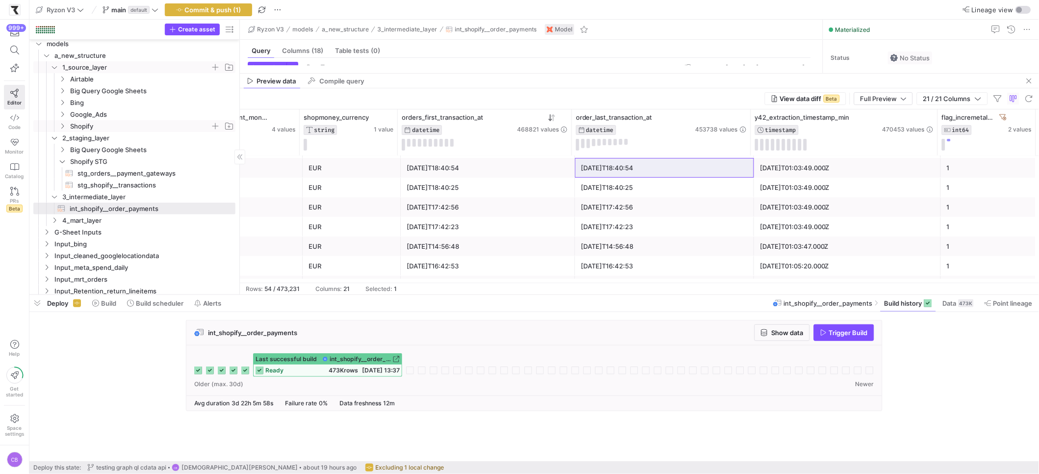
click at [62, 123] on icon "Press SPACE to select this row." at bounding box center [62, 126] width 7 height 6
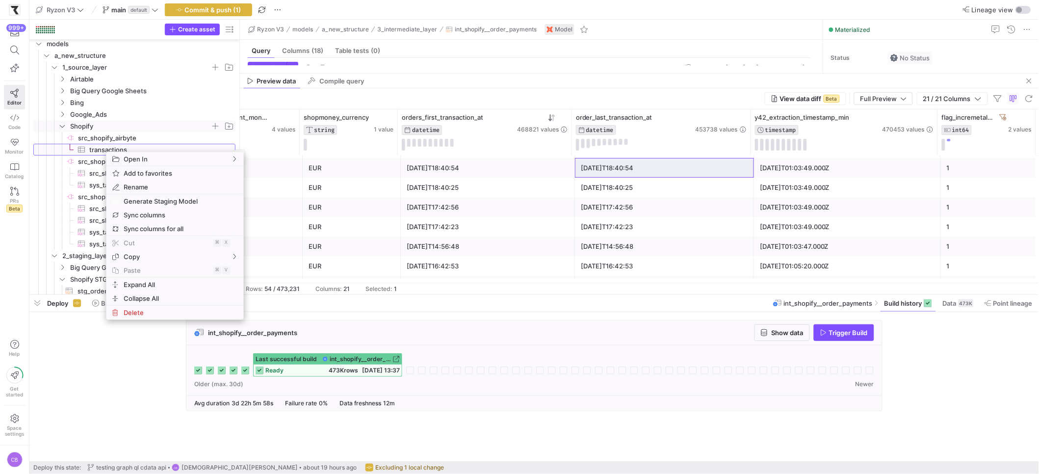
click at [106, 148] on span "transactions​​​​​​​​​" at bounding box center [156, 149] width 135 height 11
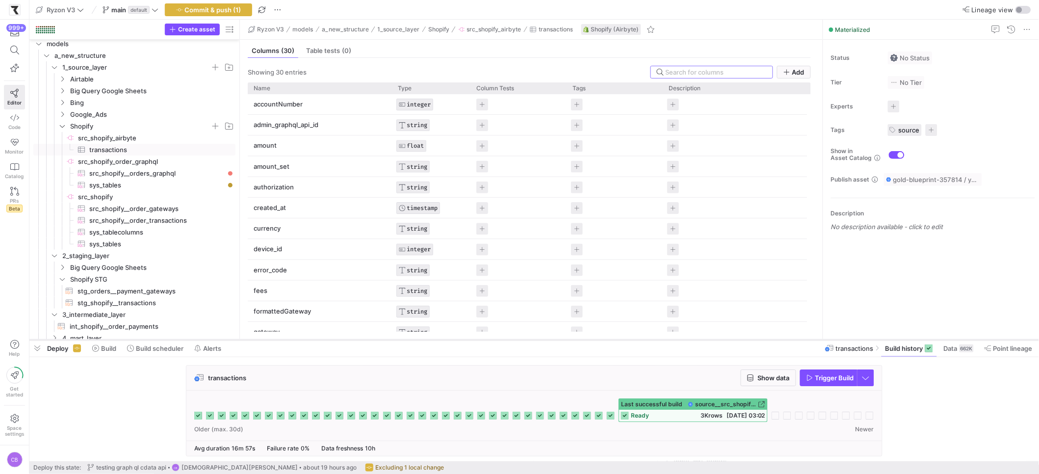
drag, startPoint x: 356, startPoint y: 294, endPoint x: 373, endPoint y: 339, distance: 48.3
click at [373, 339] on div at bounding box center [533, 340] width 1009 height 4
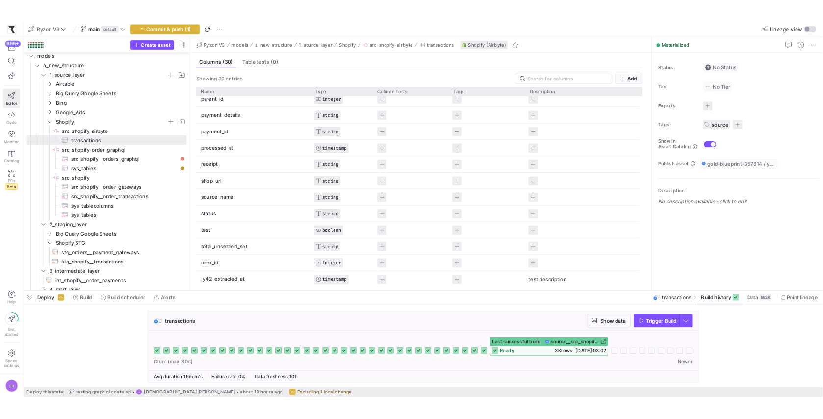
scroll to position [380, 0]
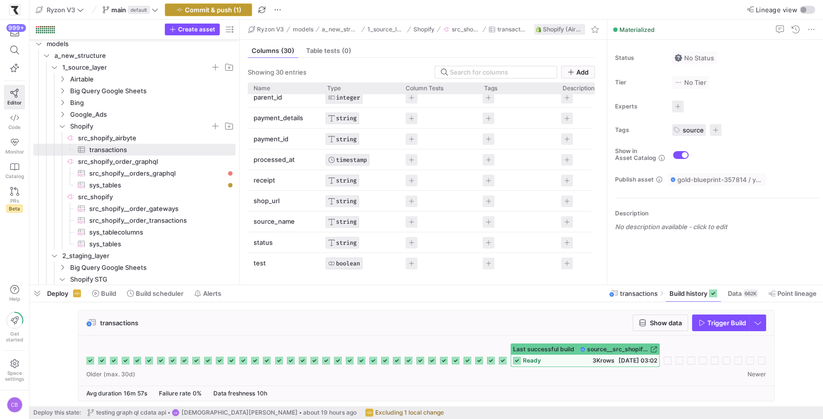
click at [206, 10] on span "Commit & push (1)" at bounding box center [213, 10] width 56 height 8
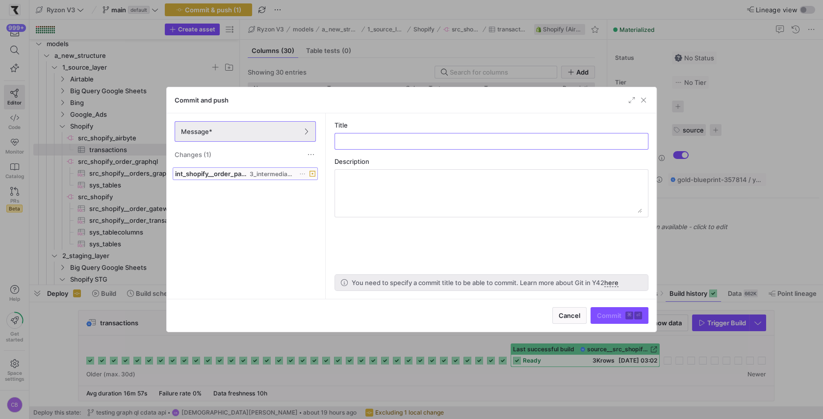
click at [305, 177] on span at bounding box center [245, 174] width 144 height 12
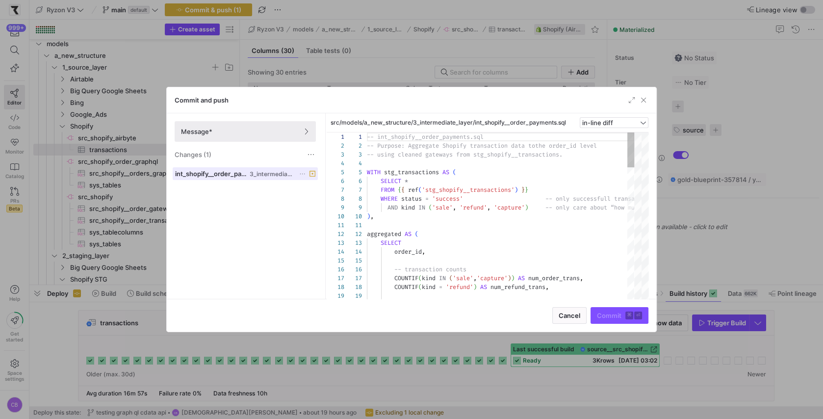
scroll to position [88, 0]
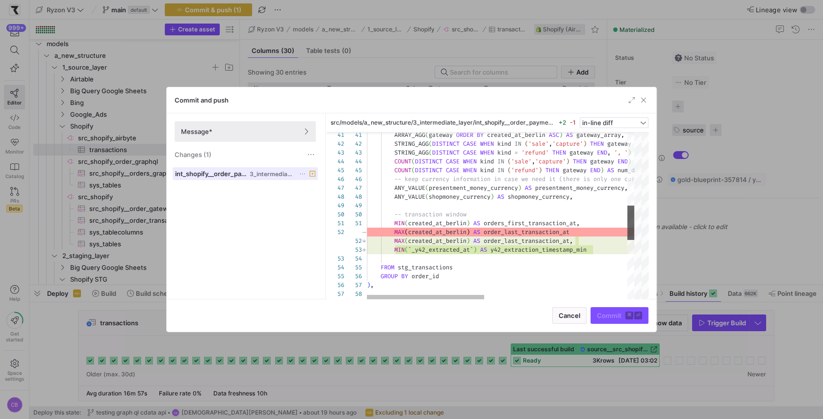
click at [634, 222] on div at bounding box center [630, 222] width 7 height 34
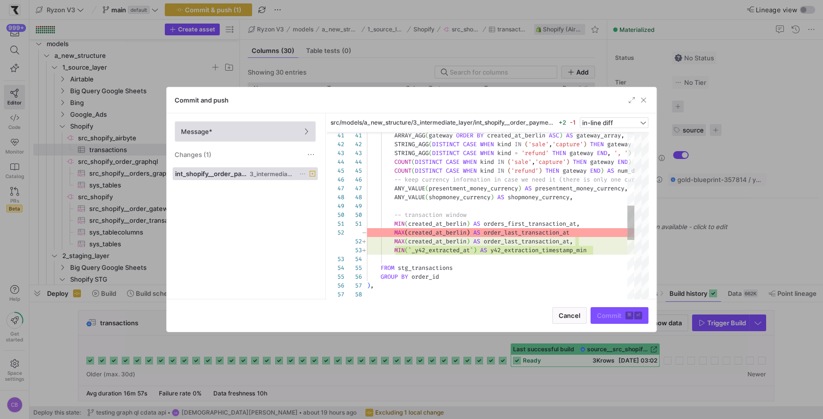
click at [255, 137] on span at bounding box center [245, 132] width 140 height 20
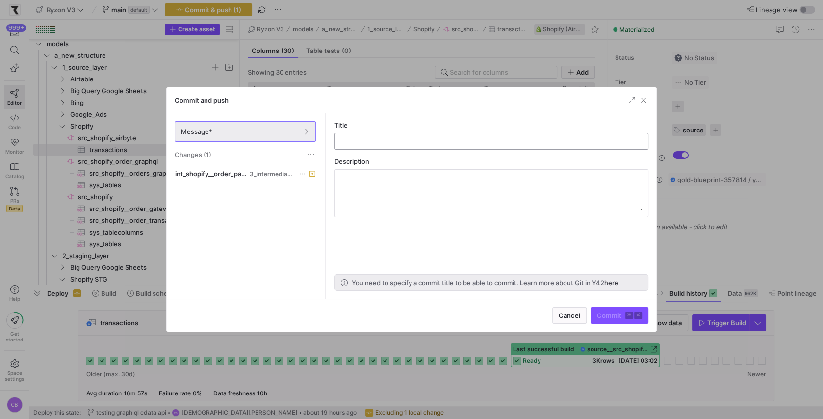
click at [443, 143] on input "text" at bounding box center [491, 141] width 297 height 8
type input "y42 extraction date"
click at [618, 311] on span "submit" at bounding box center [619, 316] width 57 height 16
